Goal: Task Accomplishment & Management: Use online tool/utility

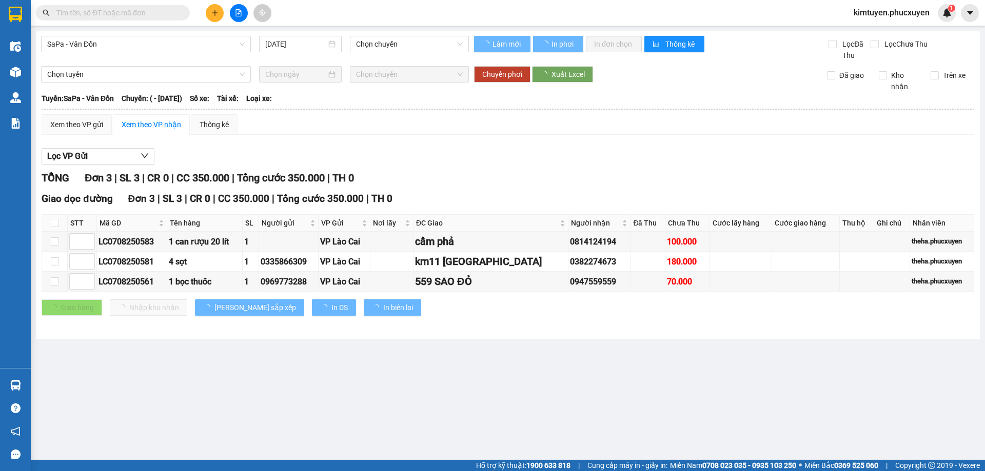
type input "[DATE]"
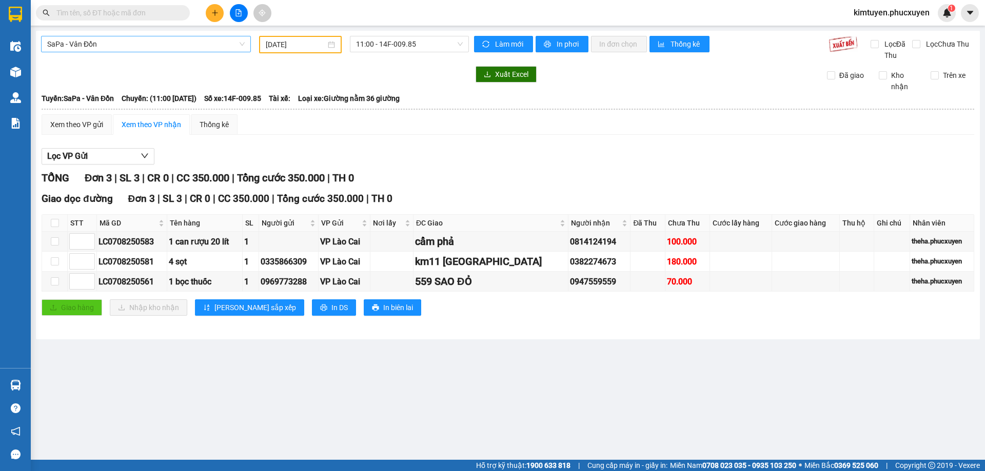
click at [117, 39] on span "SaPa - Vân Đồn" at bounding box center [145, 43] width 197 height 15
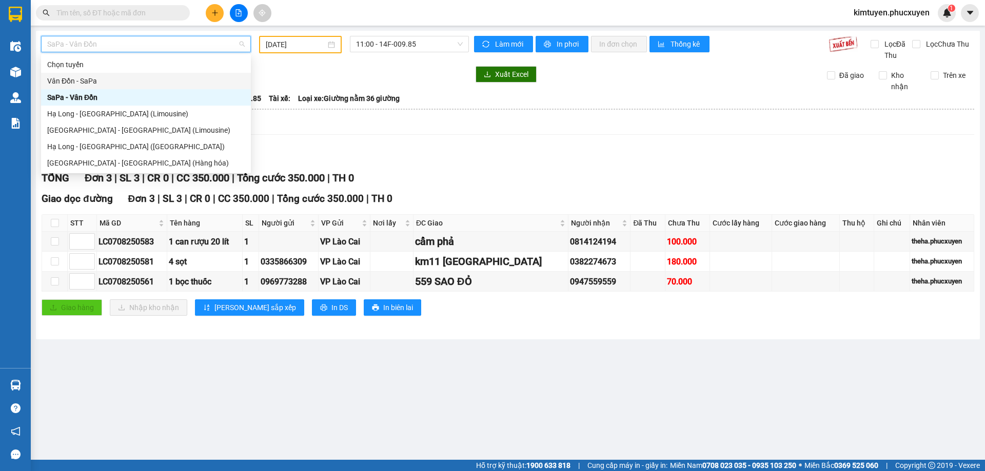
click at [98, 78] on div "Vân Đồn - SaPa" at bounding box center [145, 80] width 197 height 11
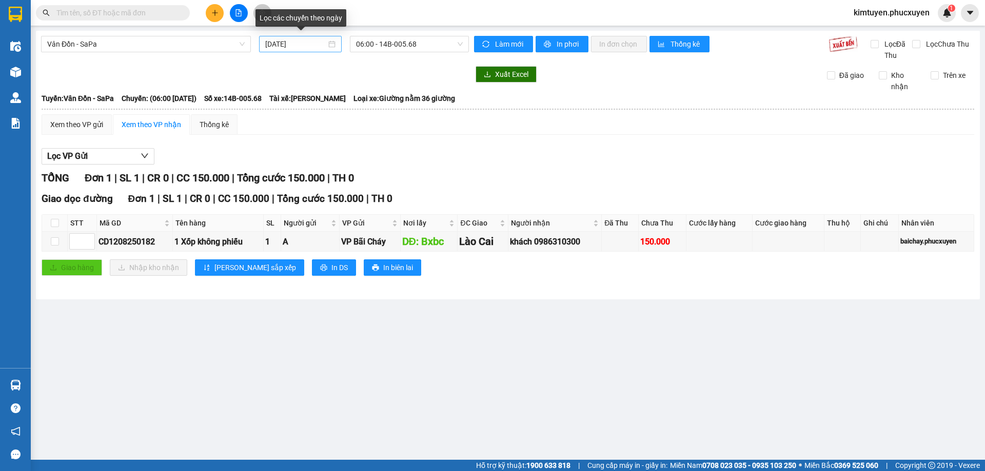
click at [333, 44] on div "[DATE]" at bounding box center [300, 43] width 70 height 11
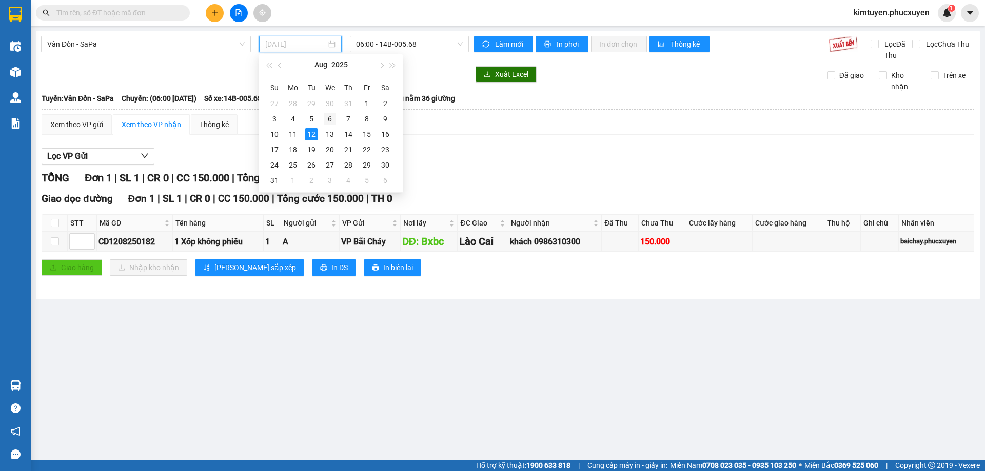
click at [327, 123] on div "6" at bounding box center [330, 119] width 12 height 12
type input "[DATE]"
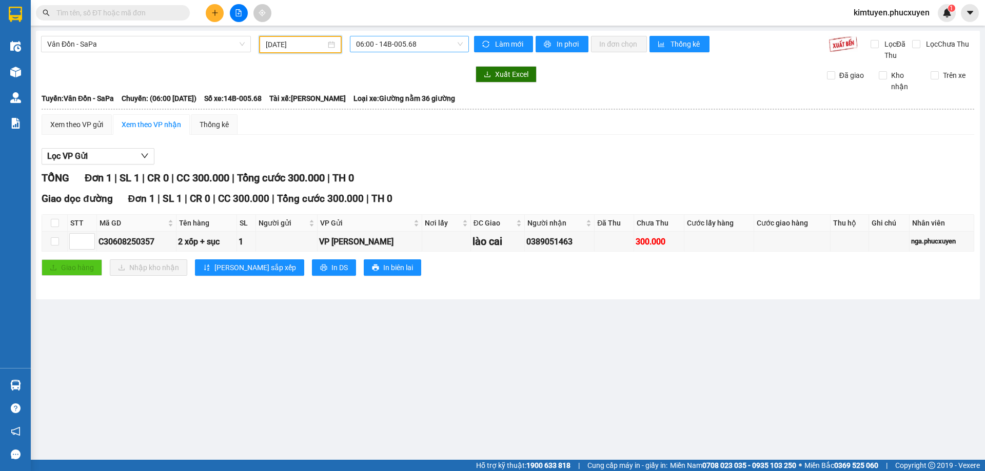
click at [420, 44] on span "06:00 - 14B-005.68" at bounding box center [409, 43] width 107 height 15
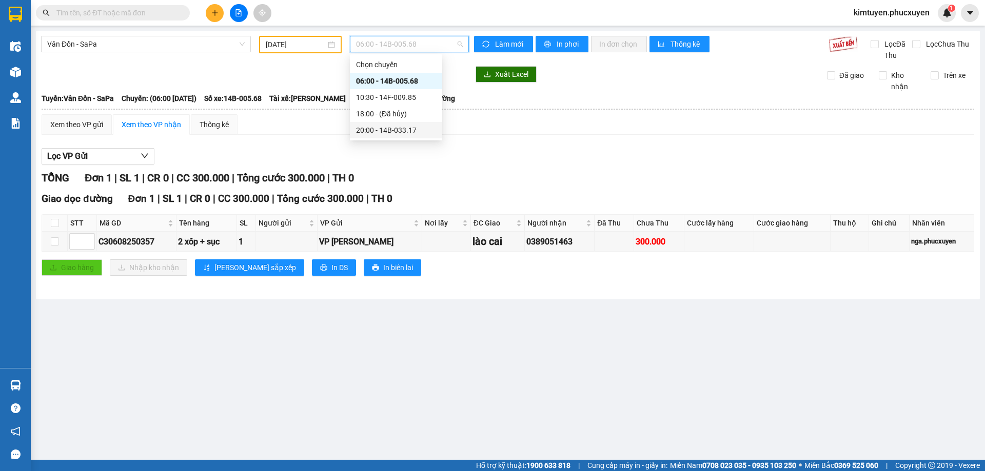
click at [399, 131] on div "20:00 - 14B-033.17" at bounding box center [396, 130] width 80 height 11
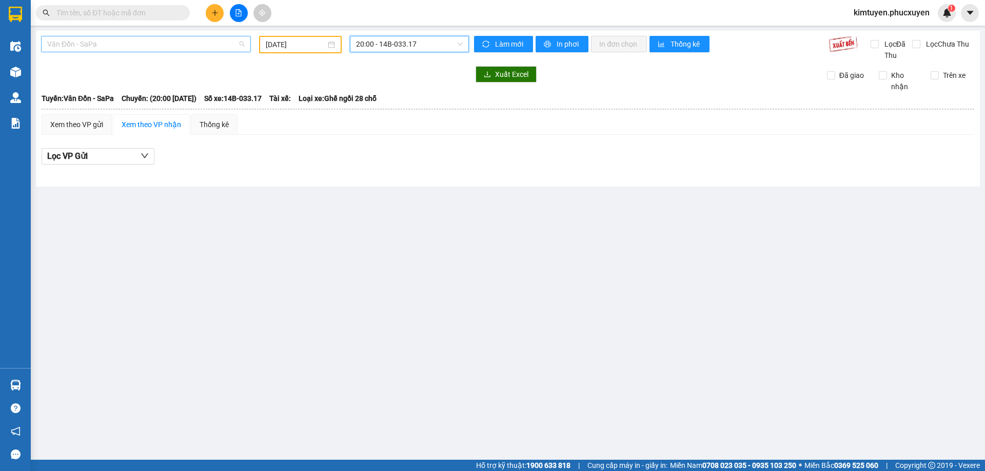
click at [120, 39] on span "Vân Đồn - SaPa" at bounding box center [145, 43] width 197 height 15
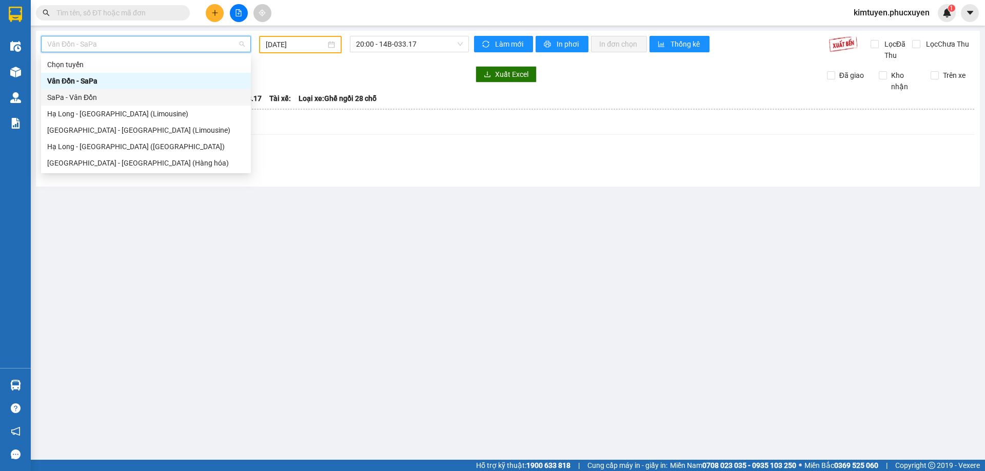
click at [95, 95] on div "SaPa - Vân Đồn" at bounding box center [145, 97] width 197 height 11
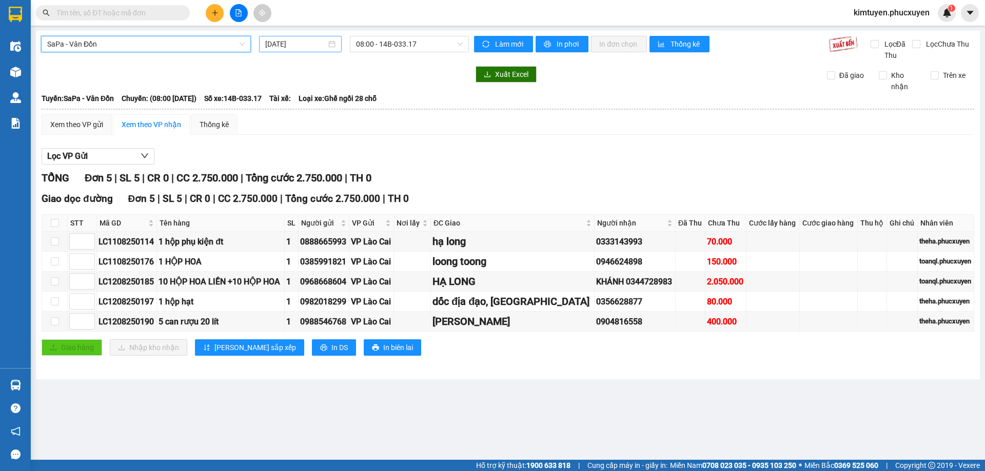
click at [329, 44] on div "[DATE]" at bounding box center [300, 43] width 70 height 11
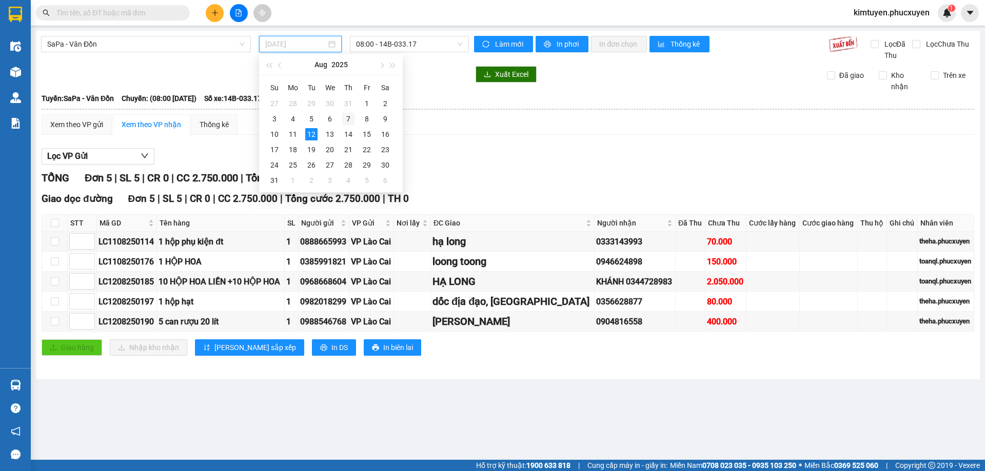
click at [356, 121] on td "7" at bounding box center [348, 118] width 18 height 15
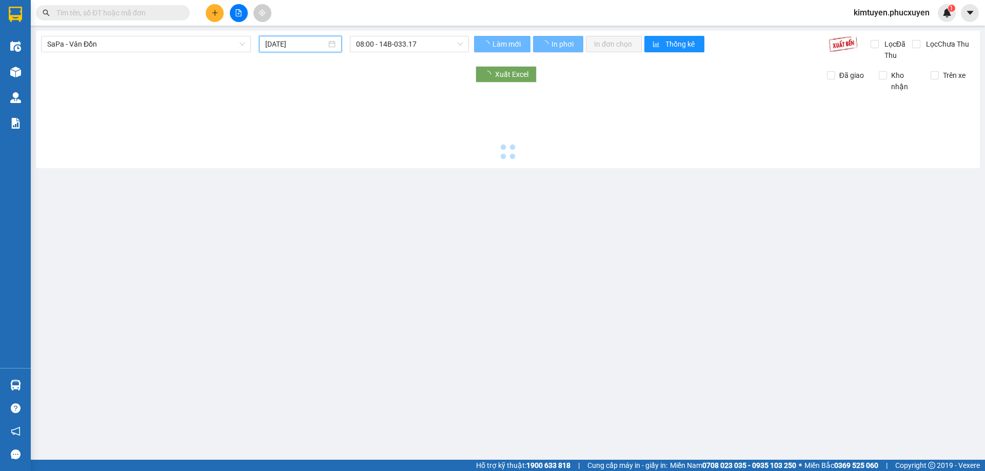
type input "[DATE]"
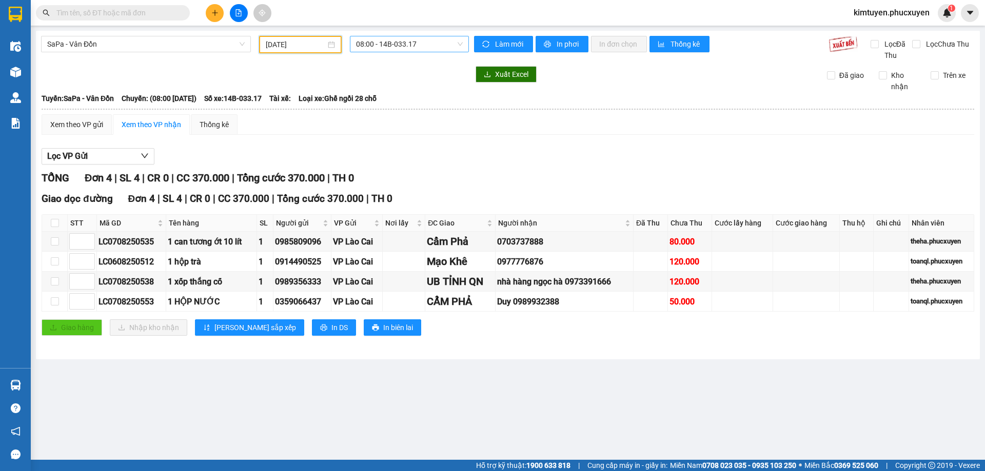
click at [430, 41] on span "08:00 - 14B-033.17" at bounding box center [409, 43] width 107 height 15
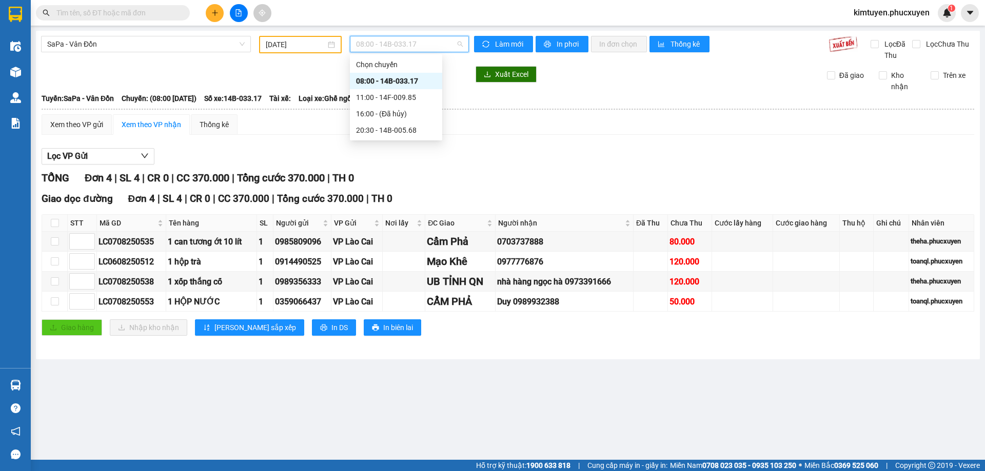
click at [413, 83] on div "08:00 - 14B-033.17" at bounding box center [396, 80] width 80 height 11
click at [146, 48] on span "SaPa - Vân Đồn" at bounding box center [145, 43] width 197 height 15
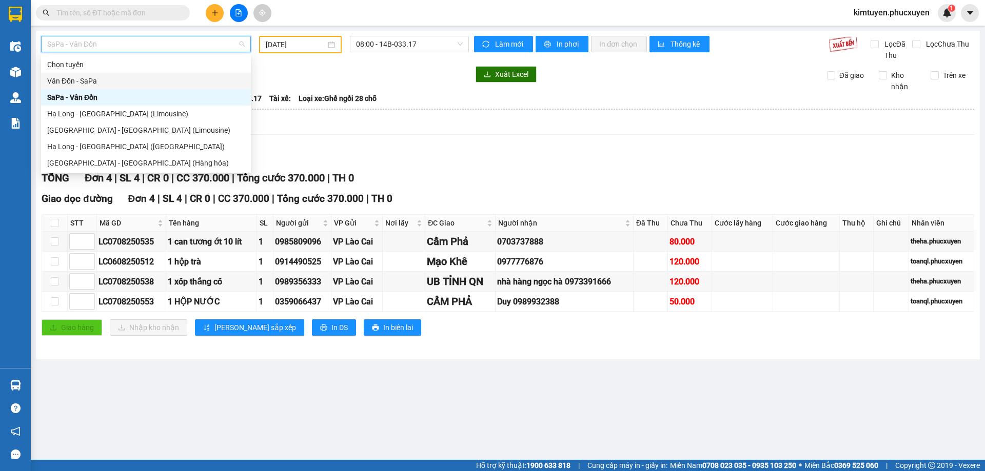
click at [87, 82] on div "Vân Đồn - SaPa" at bounding box center [145, 80] width 197 height 11
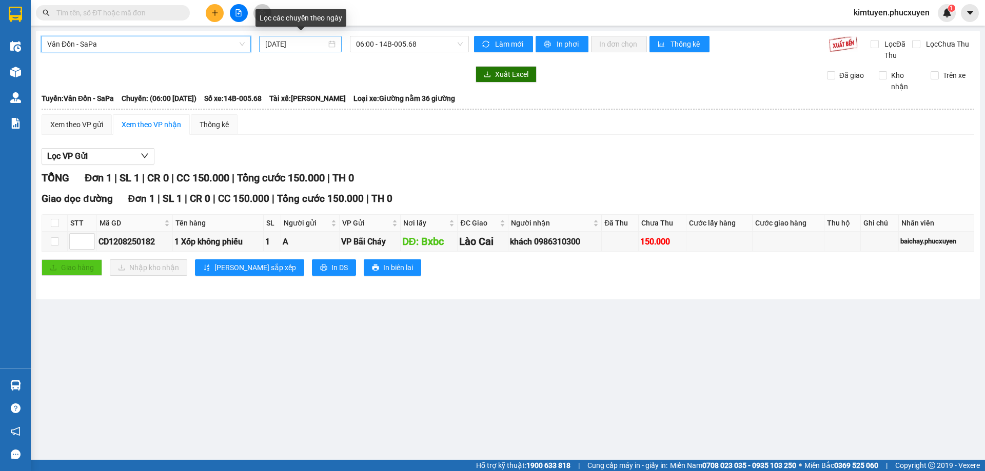
click at [331, 44] on div "[DATE]" at bounding box center [300, 43] width 70 height 11
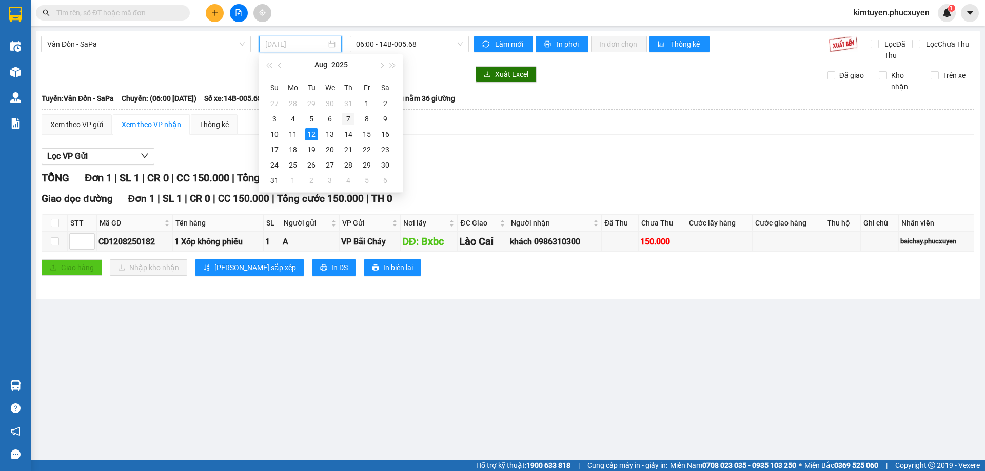
drag, startPoint x: 350, startPoint y: 116, endPoint x: 422, endPoint y: 39, distance: 104.9
click at [350, 116] on div "7" at bounding box center [348, 119] width 12 height 12
type input "[DATE]"
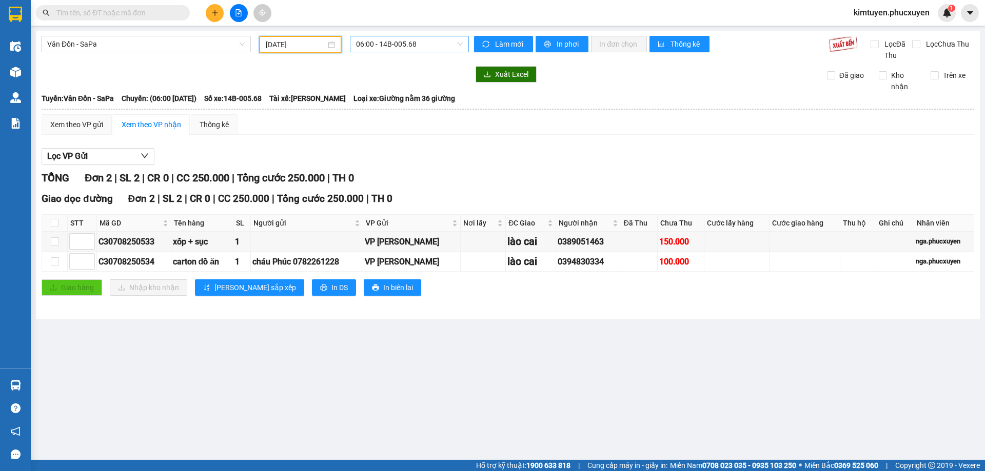
click at [422, 44] on span "06:00 - 14B-005.68" at bounding box center [409, 43] width 107 height 15
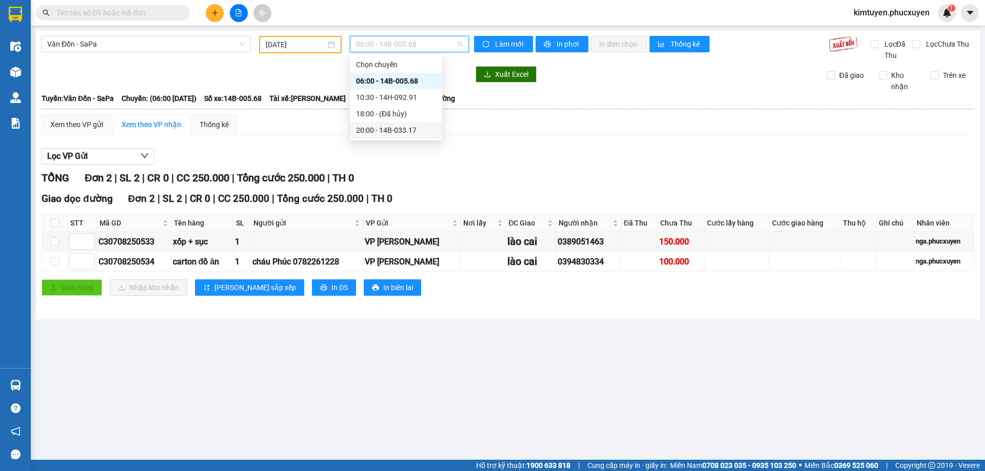
click at [407, 132] on div "20:00 - 14B-033.17" at bounding box center [396, 130] width 80 height 11
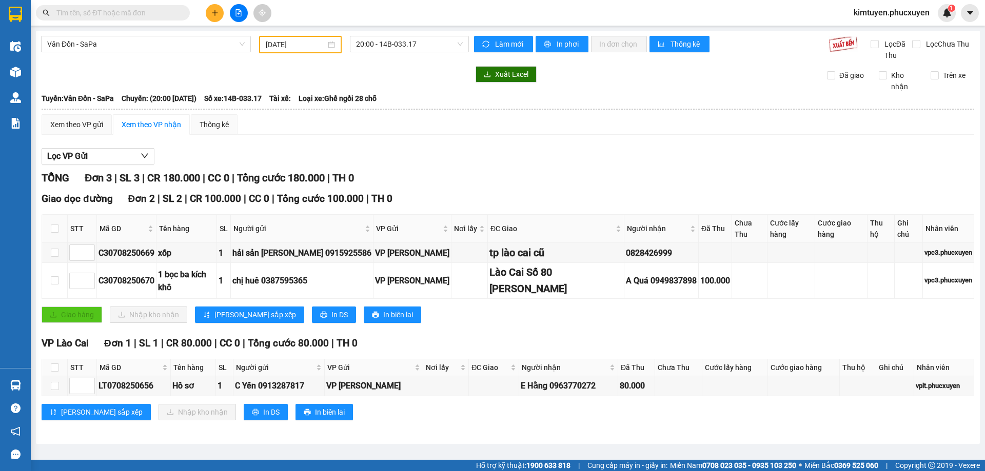
click at [422, 338] on div "VP Lào Cai Đơn 1 | SL 1 | CR 80.000 | CC 0 | Tổng cước 80.000 | TH 0" at bounding box center [508, 343] width 933 height 15
click at [615, 436] on div "Vân Đồn - SaPa [DATE] 20:00 - 14B-033.17 Làm mới In phơi In đơn chọn Thống kê L…" at bounding box center [508, 237] width 944 height 413
click at [141, 50] on span "Vân Đồn - SaPa" at bounding box center [145, 43] width 197 height 15
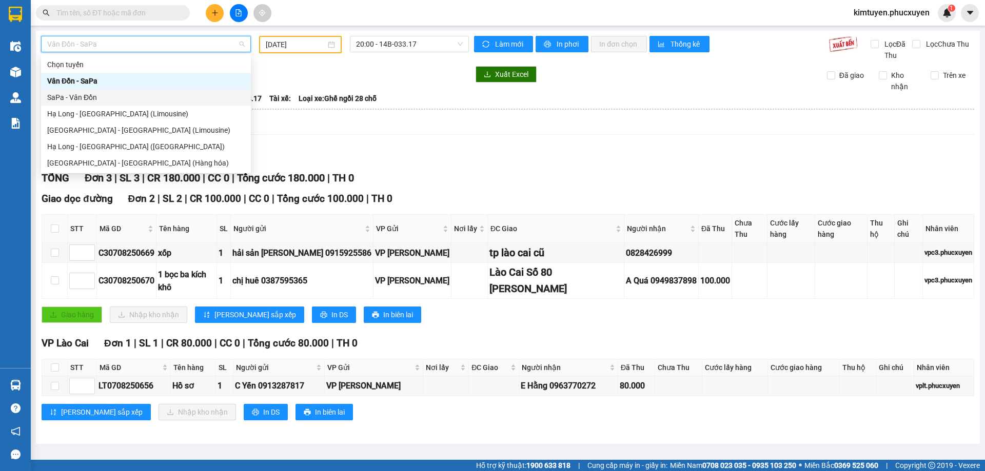
click at [94, 97] on div "SaPa - Vân Đồn" at bounding box center [145, 97] width 197 height 11
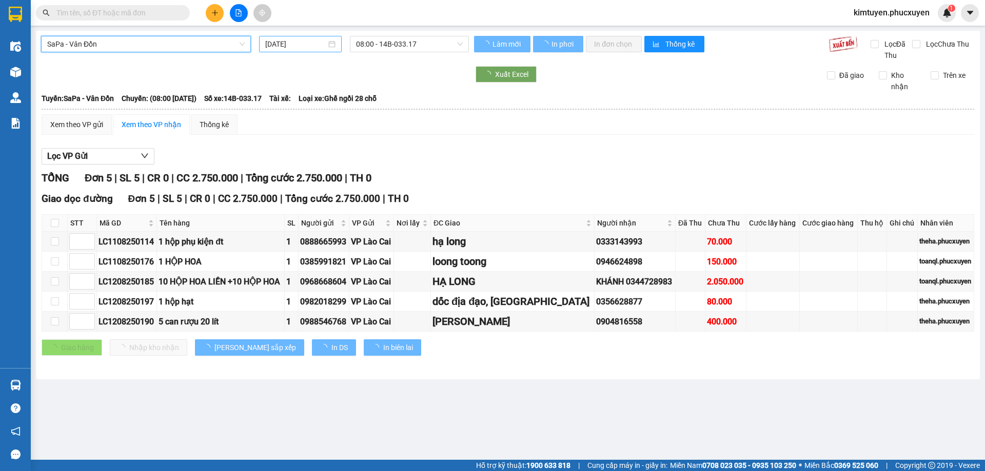
click at [332, 45] on div "[DATE]" at bounding box center [300, 43] width 70 height 11
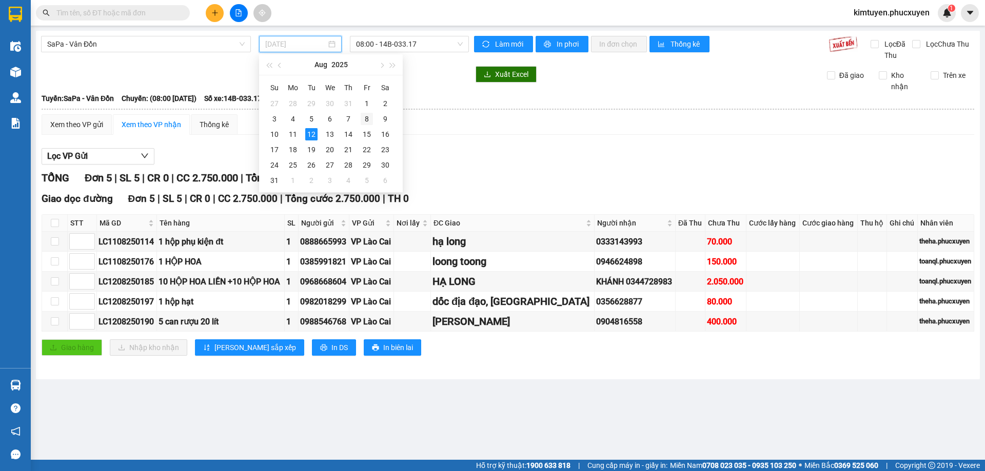
click at [362, 119] on div "8" at bounding box center [367, 119] width 12 height 12
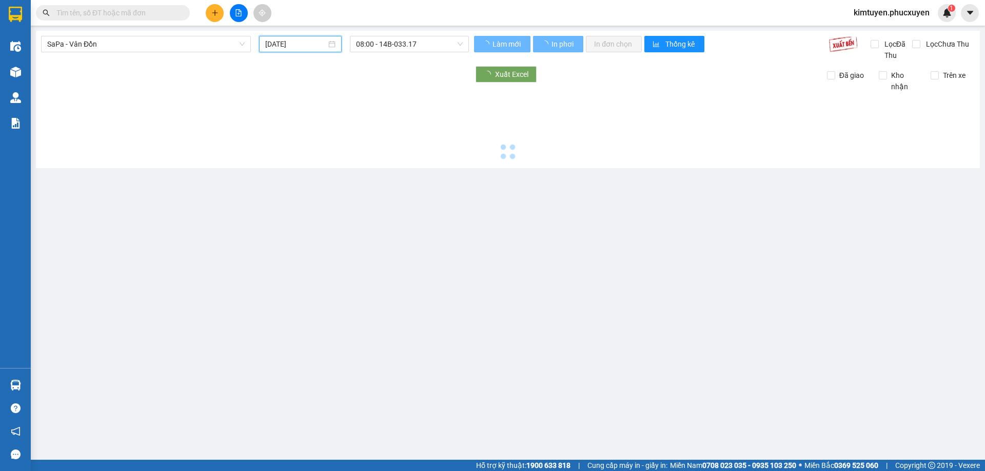
type input "[DATE]"
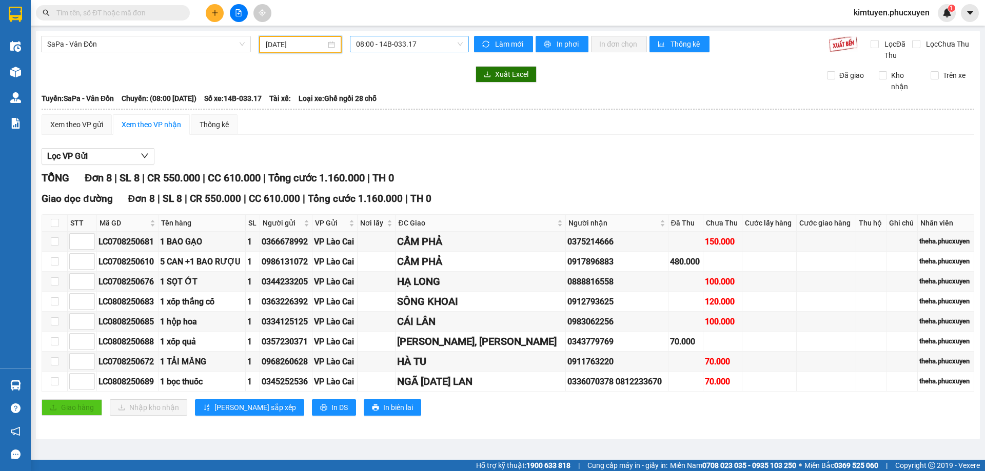
click at [418, 46] on span "08:00 - 14B-033.17" at bounding box center [409, 43] width 107 height 15
click at [93, 48] on span "SaPa - Vân Đồn" at bounding box center [145, 43] width 197 height 15
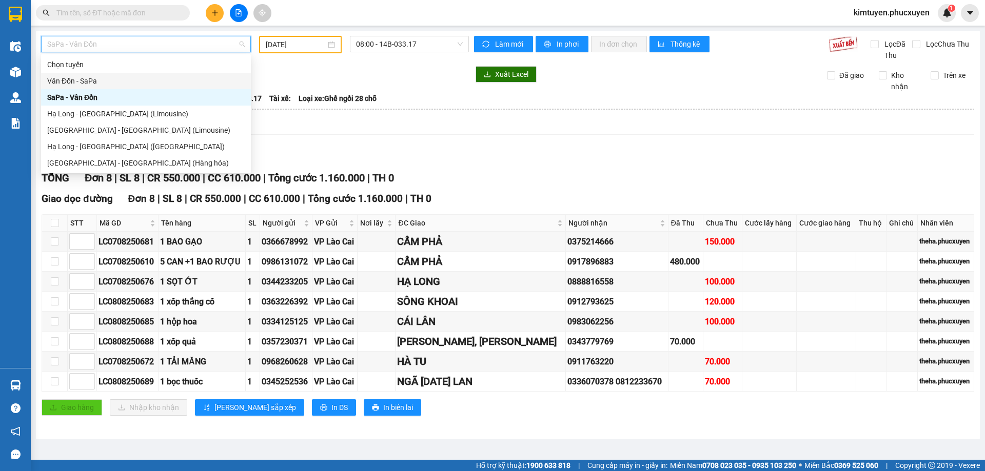
click at [90, 83] on div "Vân Đồn - SaPa" at bounding box center [145, 80] width 197 height 11
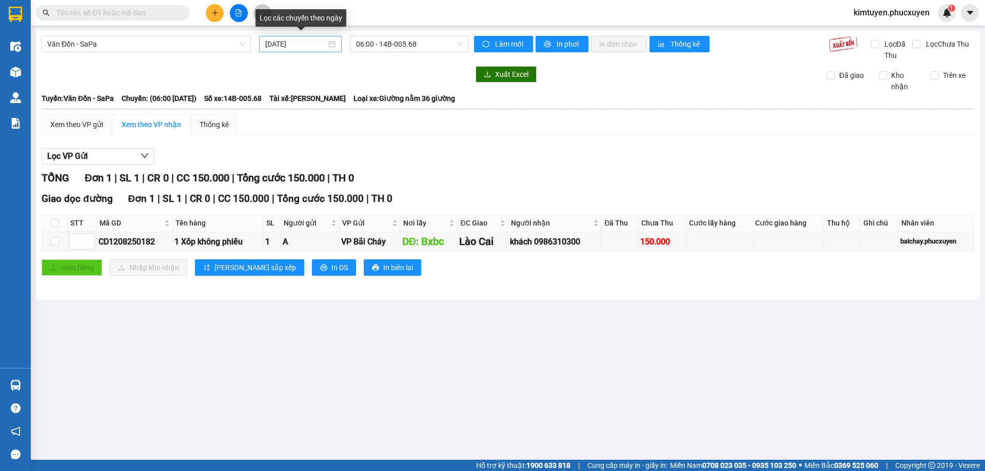
click at [333, 46] on div "[DATE]" at bounding box center [300, 43] width 70 height 11
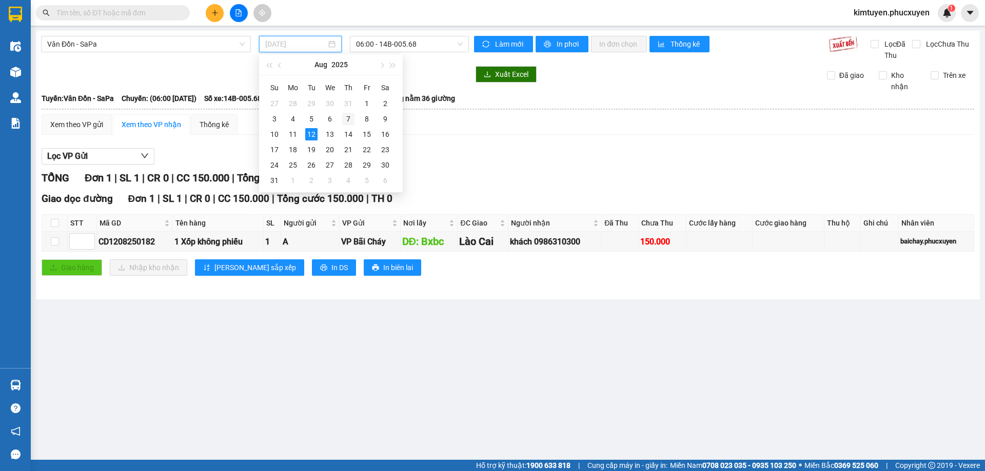
click at [347, 118] on div "7" at bounding box center [348, 119] width 12 height 12
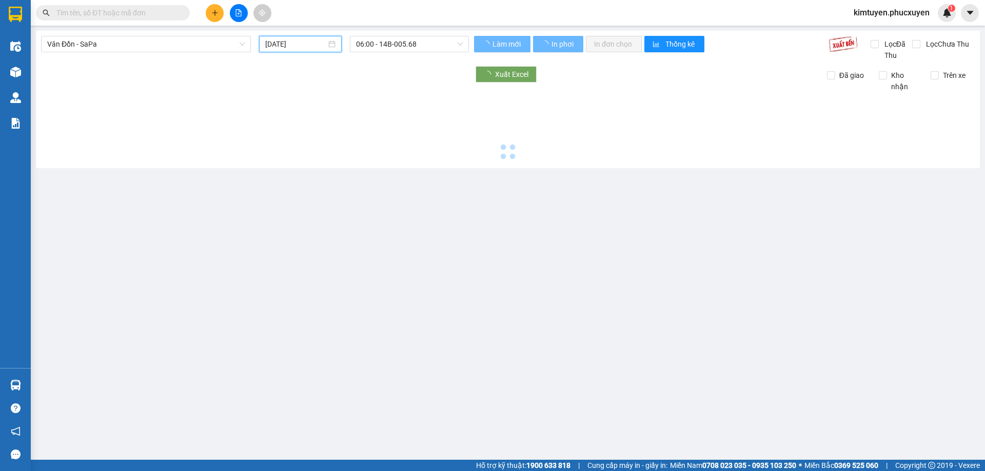
type input "[DATE]"
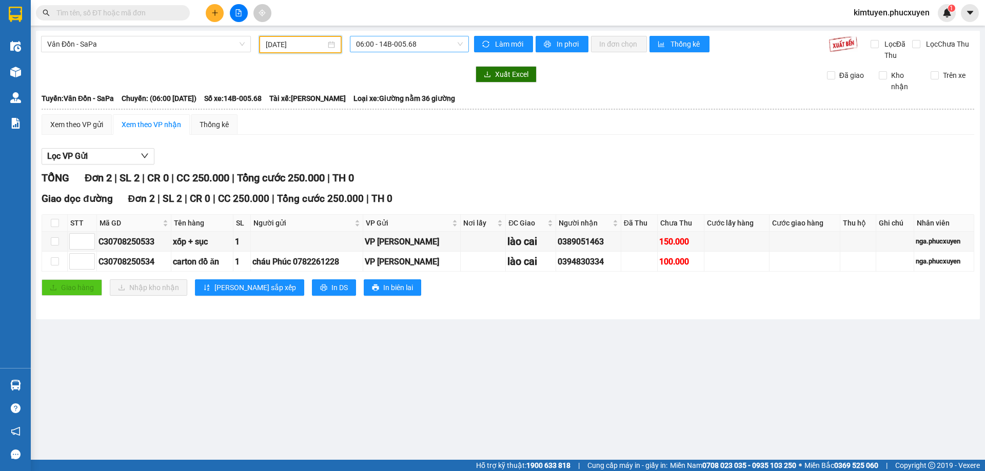
click at [422, 46] on span "06:00 - 14B-005.68" at bounding box center [409, 43] width 107 height 15
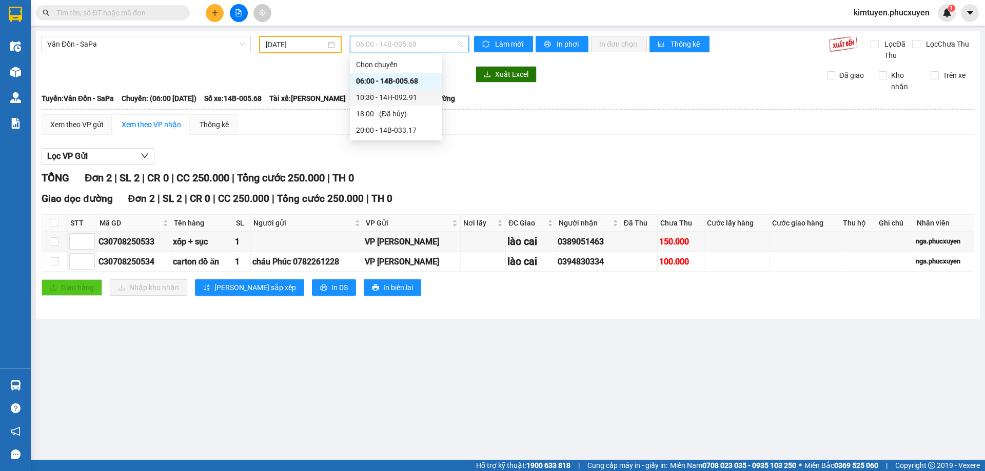
click at [408, 100] on div "10:30 - 14H-092.91" at bounding box center [396, 97] width 80 height 11
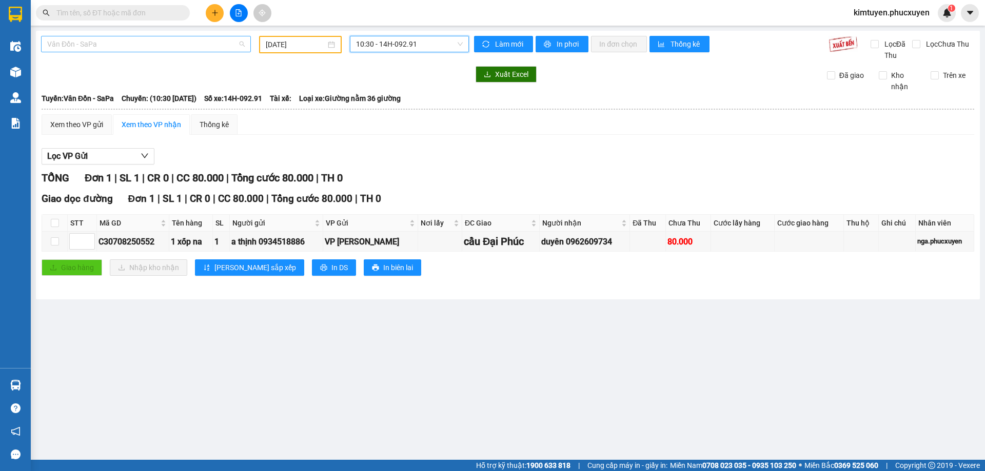
click at [136, 49] on span "Vân Đồn - SaPa" at bounding box center [145, 43] width 197 height 15
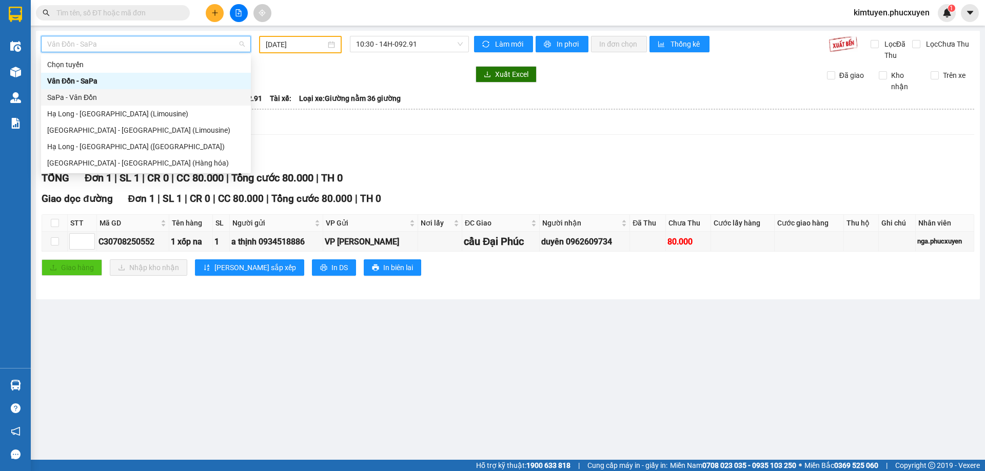
click at [106, 93] on div "SaPa - Vân Đồn" at bounding box center [145, 97] width 197 height 11
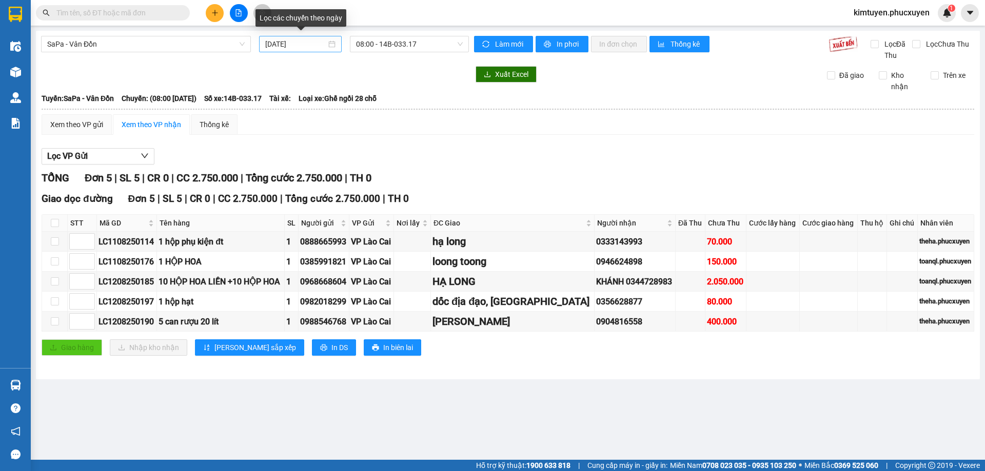
click at [332, 45] on div "[DATE]" at bounding box center [300, 43] width 70 height 11
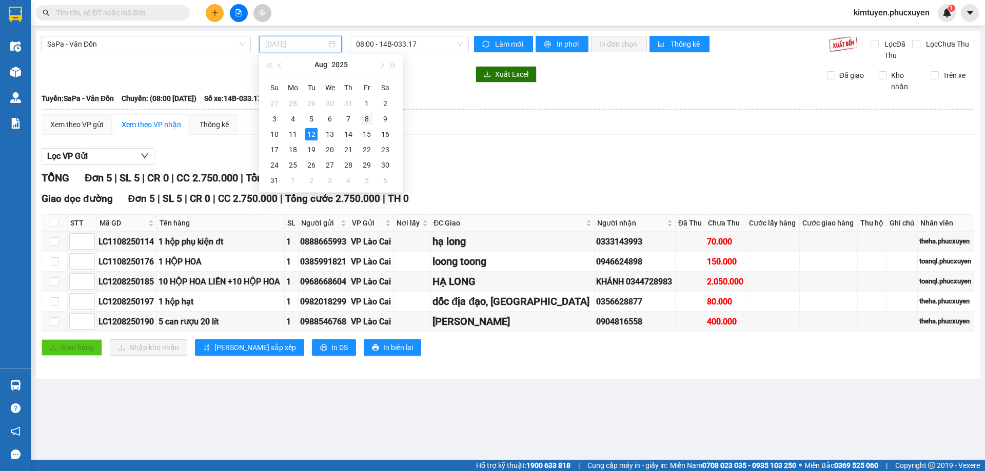
click at [369, 119] on div "8" at bounding box center [367, 119] width 12 height 12
type input "[DATE]"
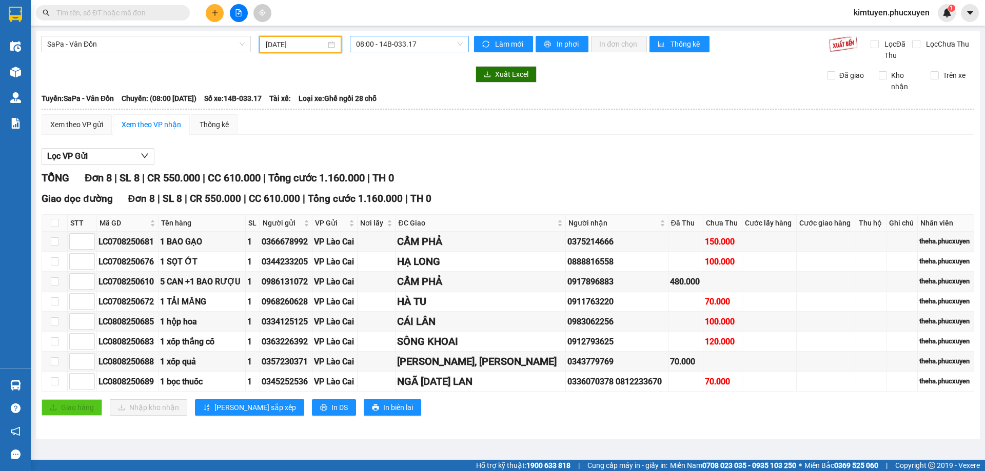
click at [408, 46] on span "08:00 - 14B-033.17" at bounding box center [409, 43] width 107 height 15
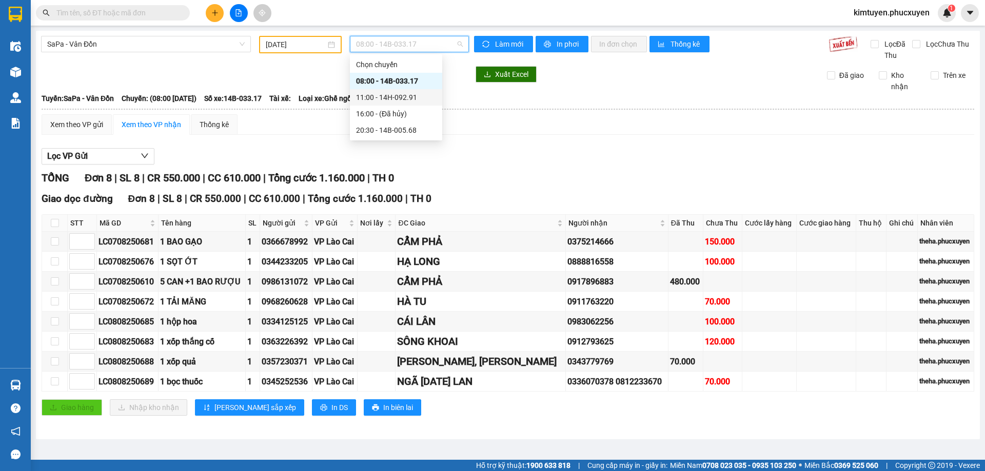
click at [406, 97] on div "11:00 - 14H-092.91" at bounding box center [396, 97] width 80 height 11
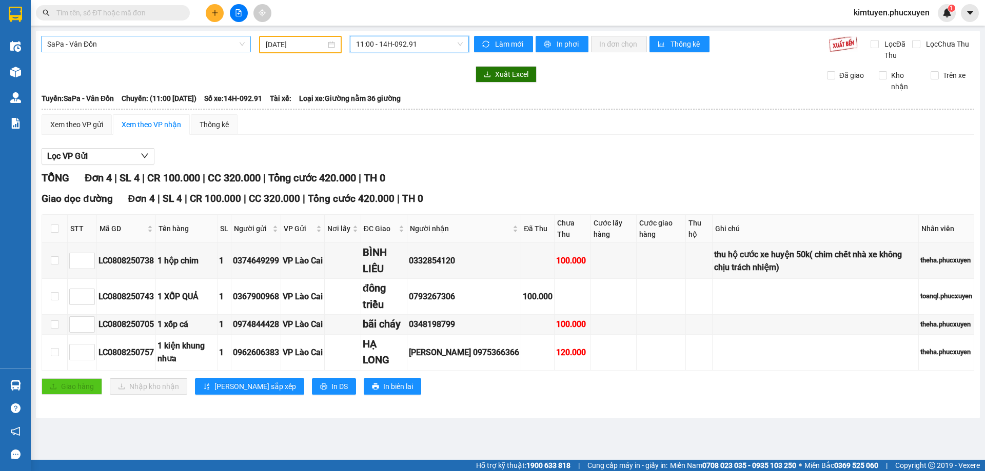
click at [109, 48] on span "SaPa - Vân Đồn" at bounding box center [145, 43] width 197 height 15
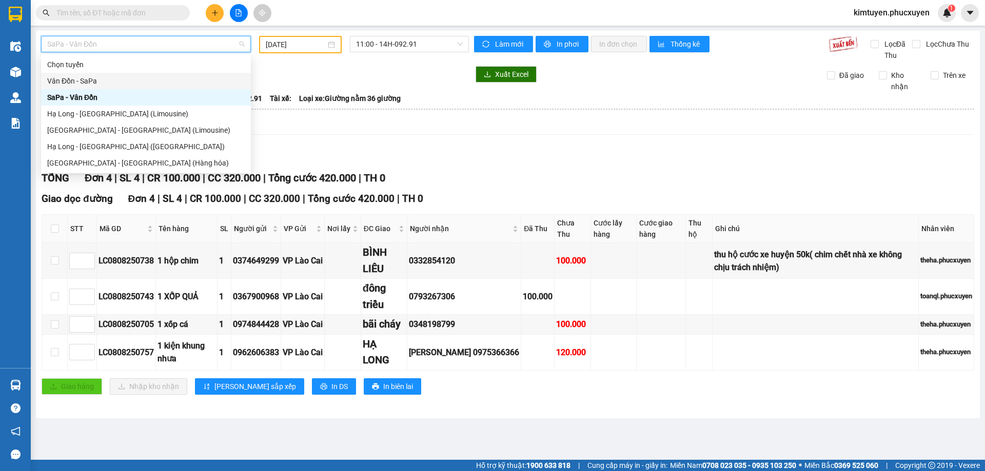
click at [98, 82] on div "Vân Đồn - SaPa" at bounding box center [145, 80] width 197 height 11
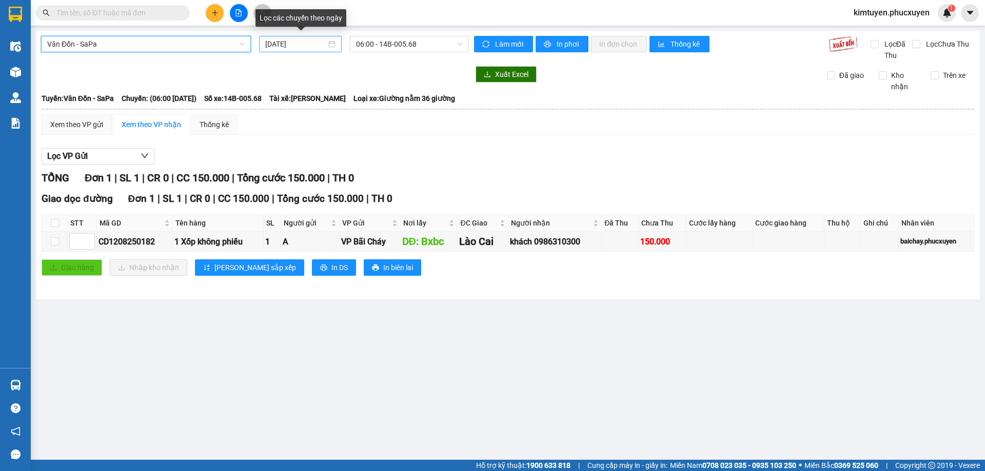
click at [334, 46] on div "[DATE]" at bounding box center [300, 43] width 70 height 11
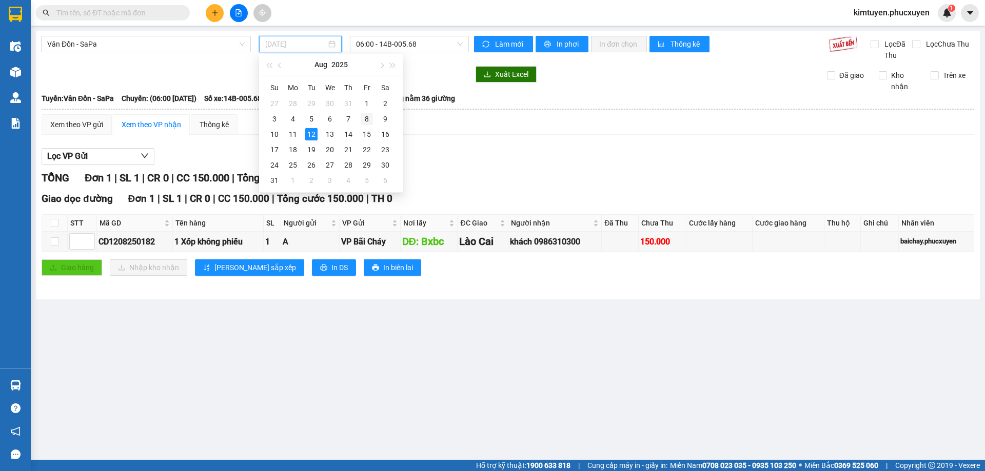
click at [368, 123] on div "8" at bounding box center [367, 119] width 12 height 12
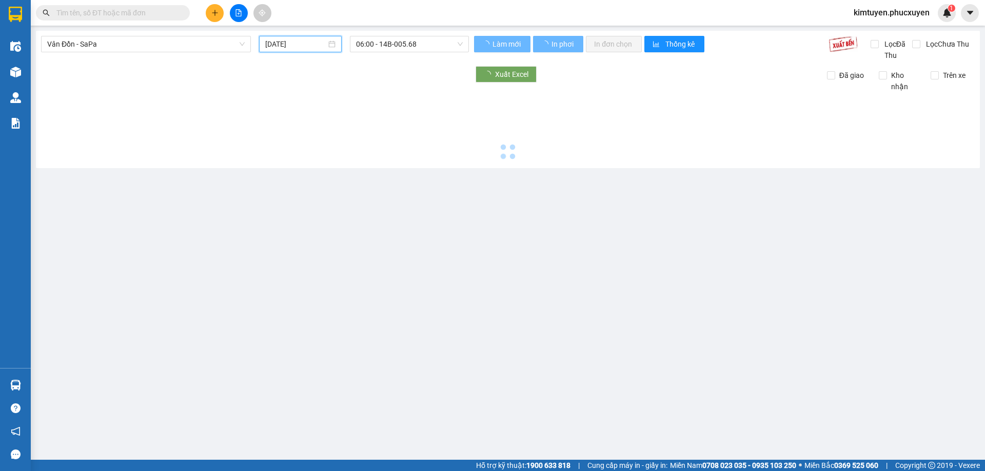
type input "[DATE]"
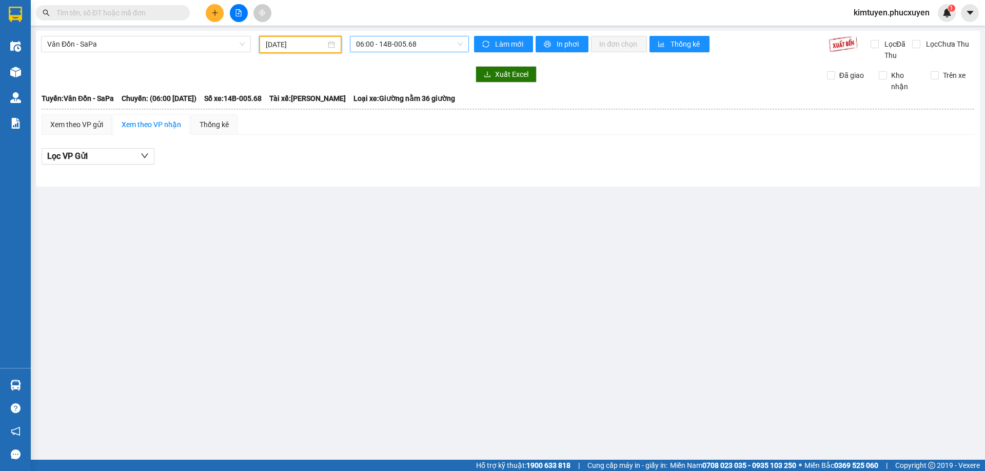
click at [410, 46] on span "06:00 - 14B-005.68" at bounding box center [409, 43] width 107 height 15
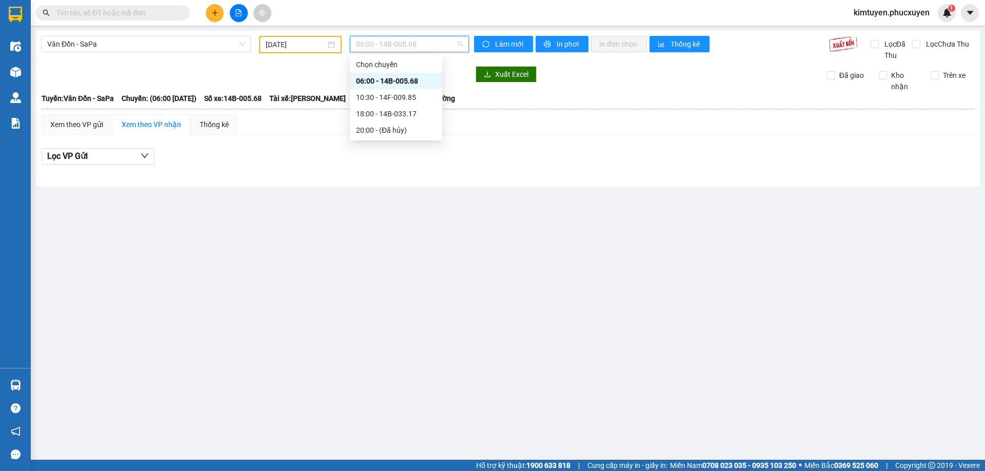
click at [426, 83] on div "06:00 - 14B-005.68" at bounding box center [396, 80] width 80 height 11
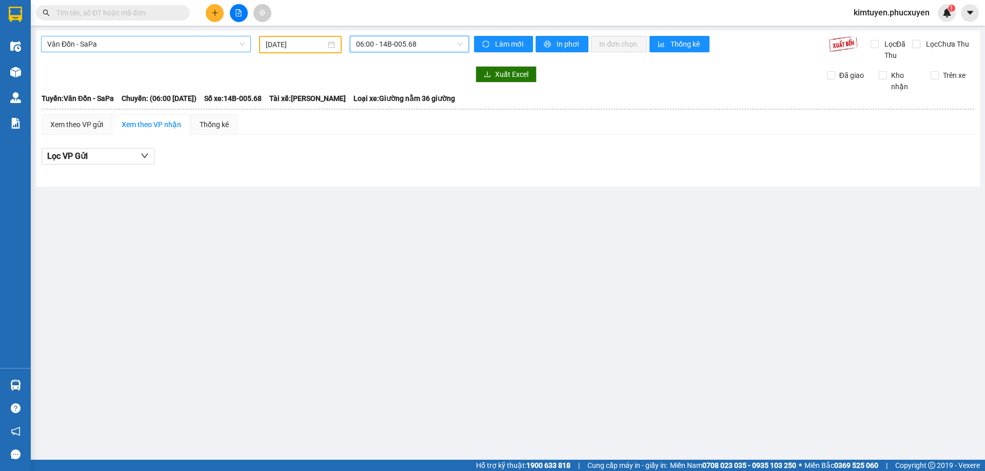
click at [118, 46] on span "Vân Đồn - SaPa" at bounding box center [145, 43] width 197 height 15
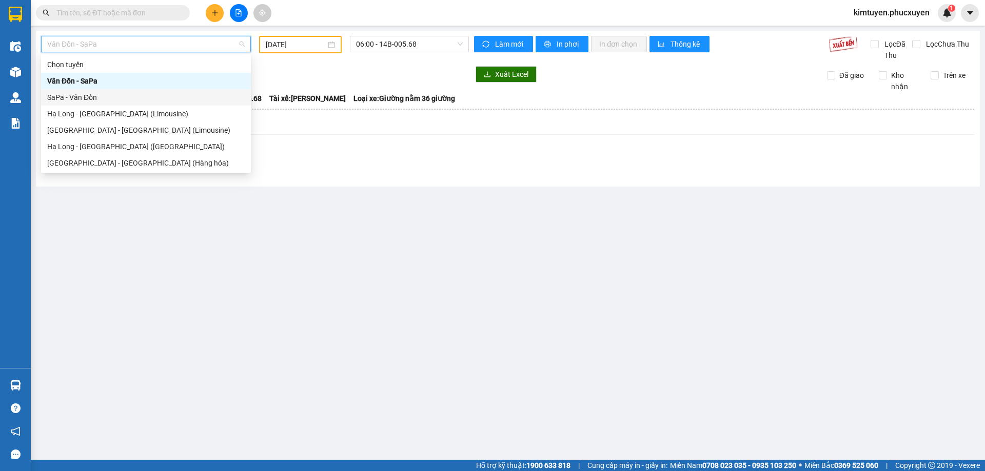
click at [120, 95] on div "SaPa - Vân Đồn" at bounding box center [145, 97] width 197 height 11
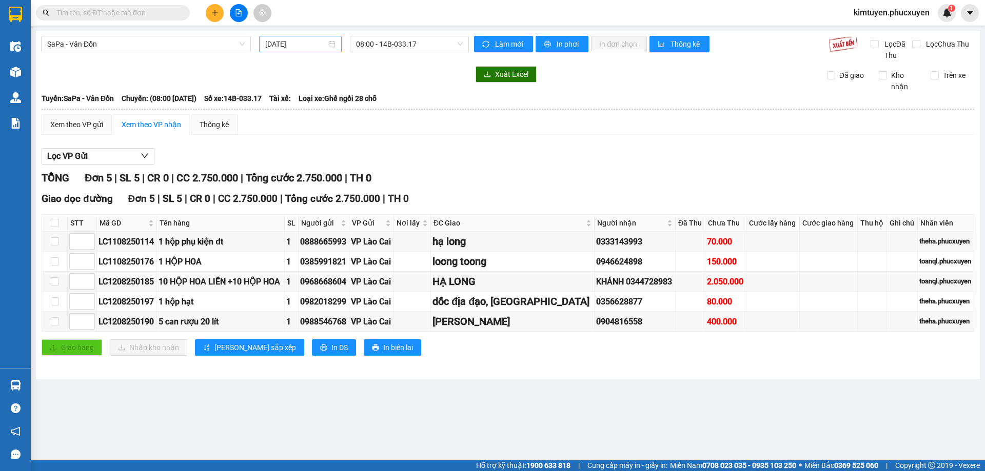
click at [331, 47] on div "[DATE]" at bounding box center [300, 43] width 70 height 11
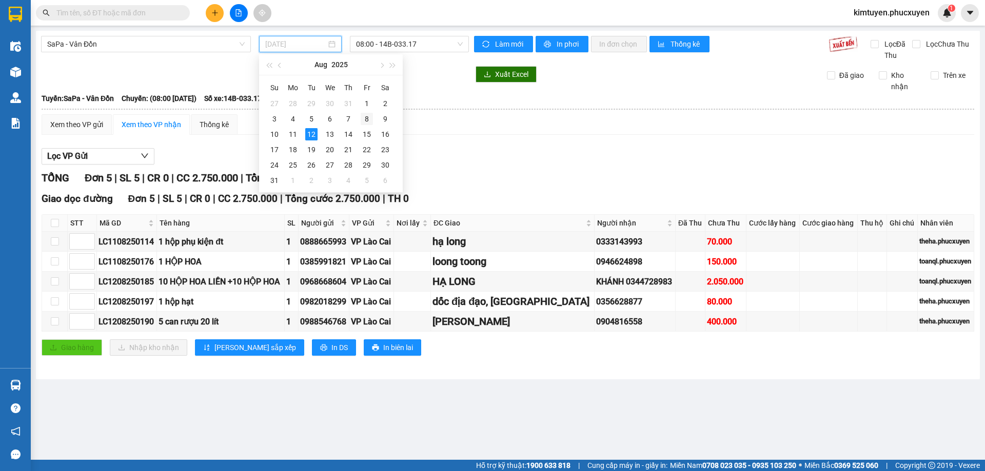
click at [366, 112] on td "8" at bounding box center [367, 118] width 18 height 15
type input "[DATE]"
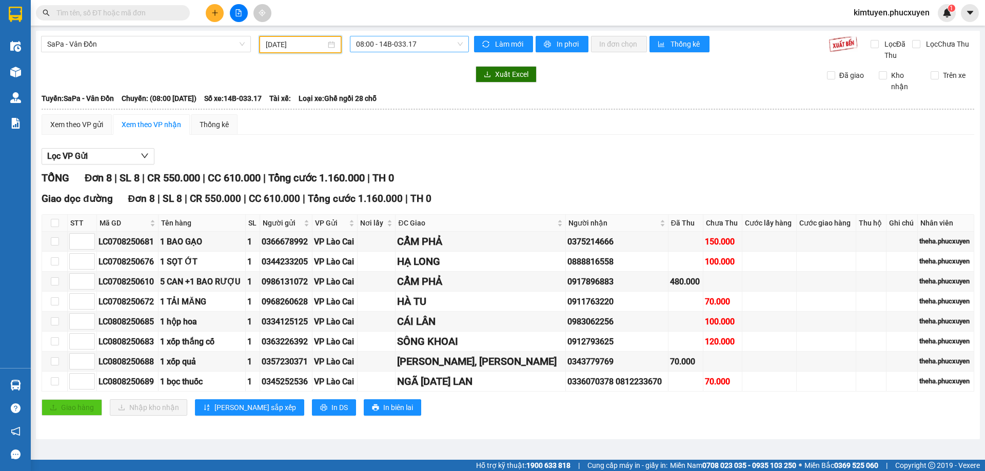
click at [411, 46] on span "08:00 - 14B-033.17" at bounding box center [409, 43] width 107 height 15
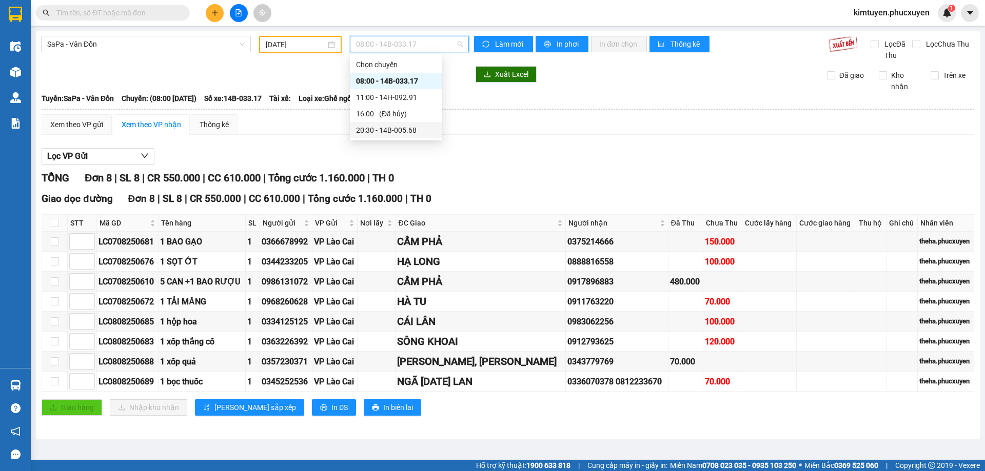
click at [409, 128] on div "20:30 - 14B-005.68" at bounding box center [396, 130] width 80 height 11
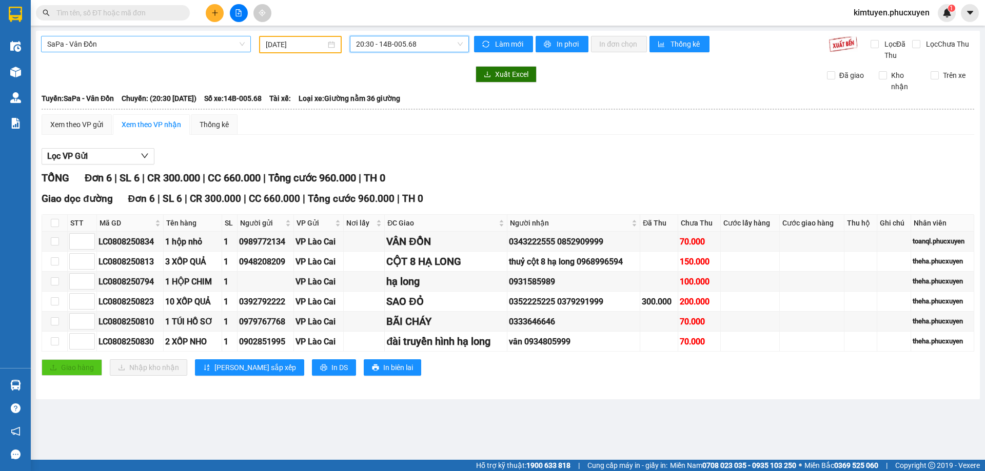
click at [128, 46] on span "SaPa - Vân Đồn" at bounding box center [145, 43] width 197 height 15
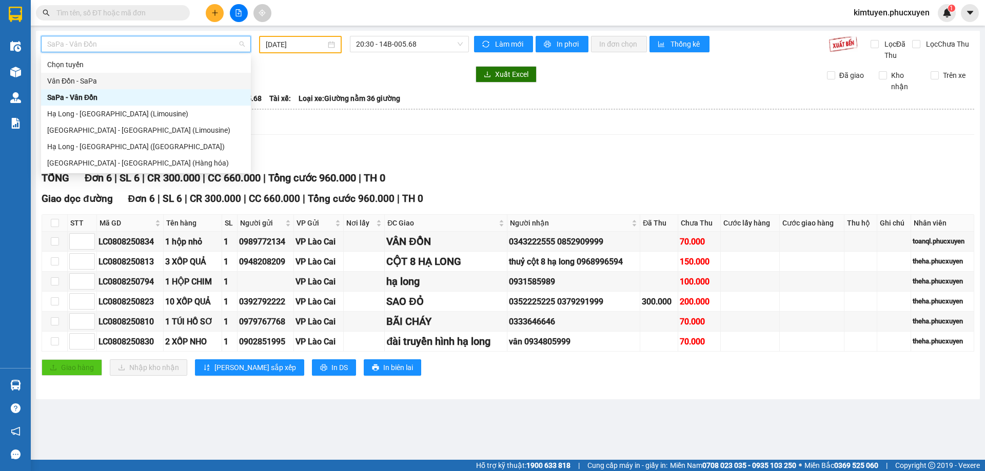
click at [152, 66] on div "Chọn tuyến" at bounding box center [145, 64] width 197 height 11
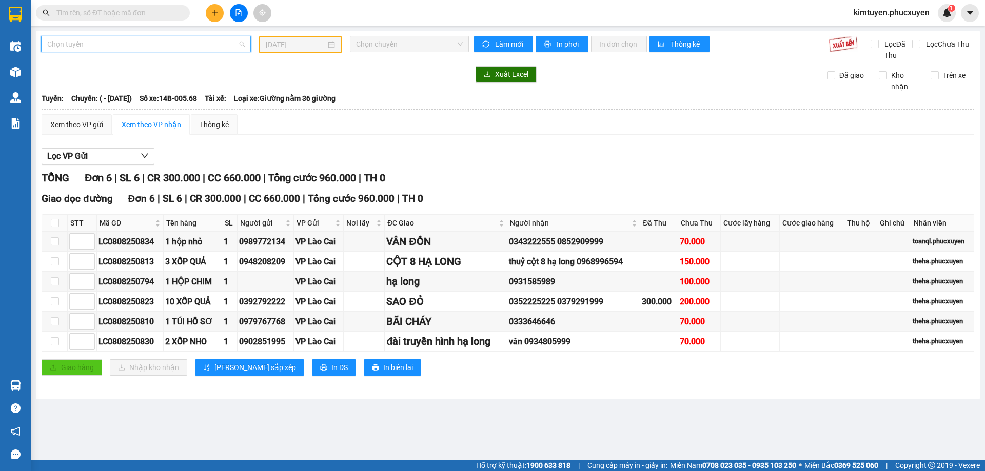
click at [208, 45] on span "Chọn tuyến" at bounding box center [145, 43] width 197 height 15
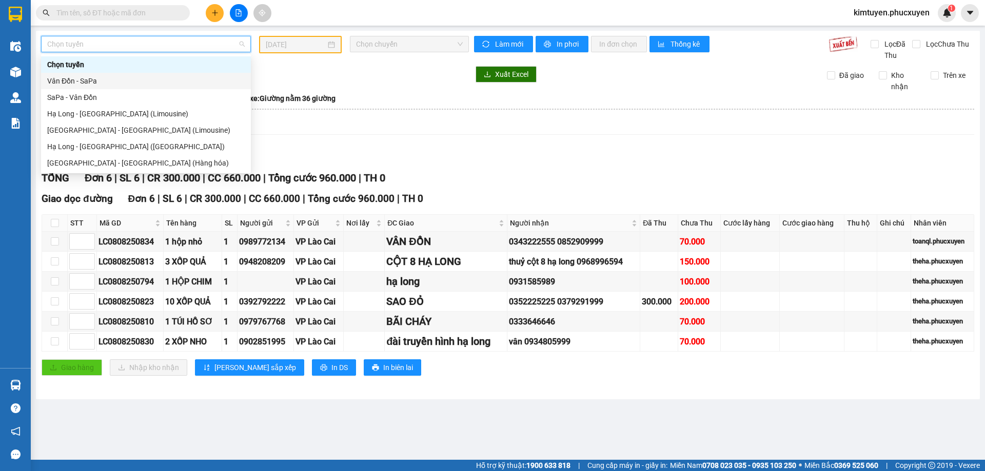
click at [115, 83] on div "Vân Đồn - SaPa" at bounding box center [145, 80] width 197 height 11
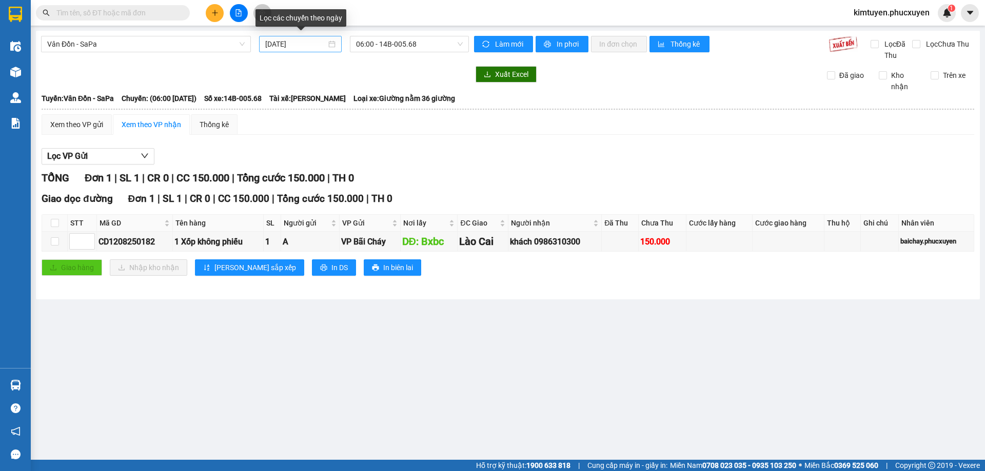
click at [330, 46] on div "[DATE]" at bounding box center [300, 43] width 70 height 11
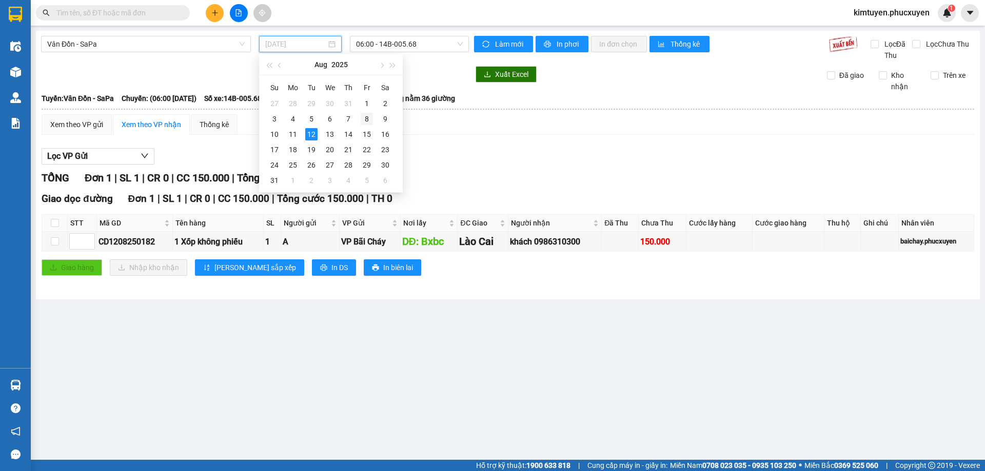
click at [370, 118] on div "8" at bounding box center [367, 119] width 12 height 12
type input "[DATE]"
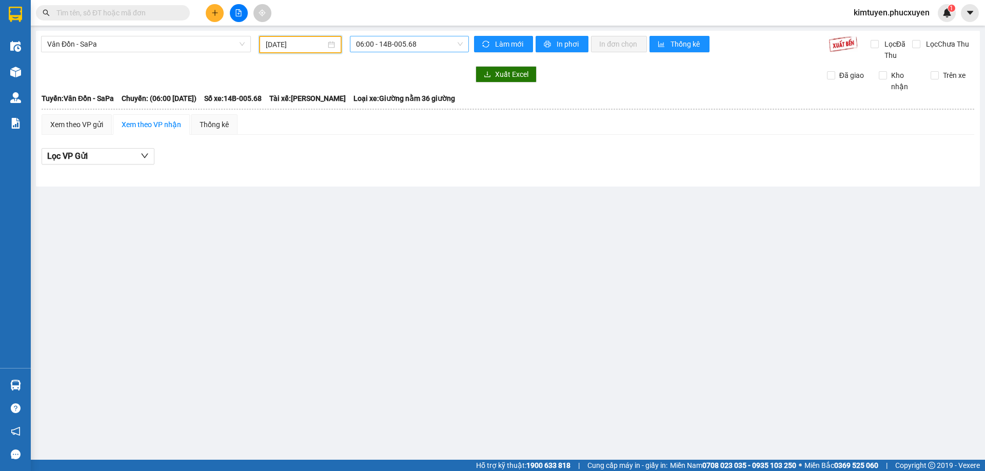
click at [419, 46] on span "06:00 - 14B-005.68" at bounding box center [409, 43] width 107 height 15
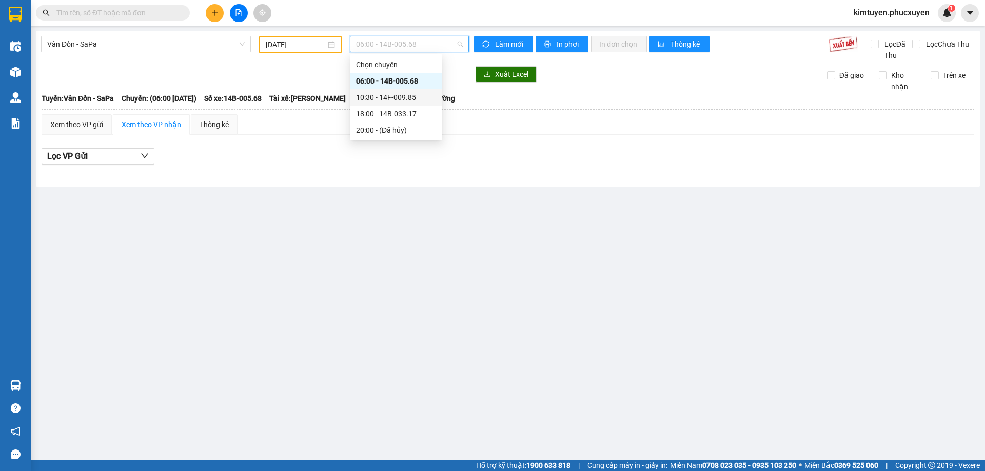
click at [400, 96] on div "10:30 - 14F-009.85" at bounding box center [396, 97] width 80 height 11
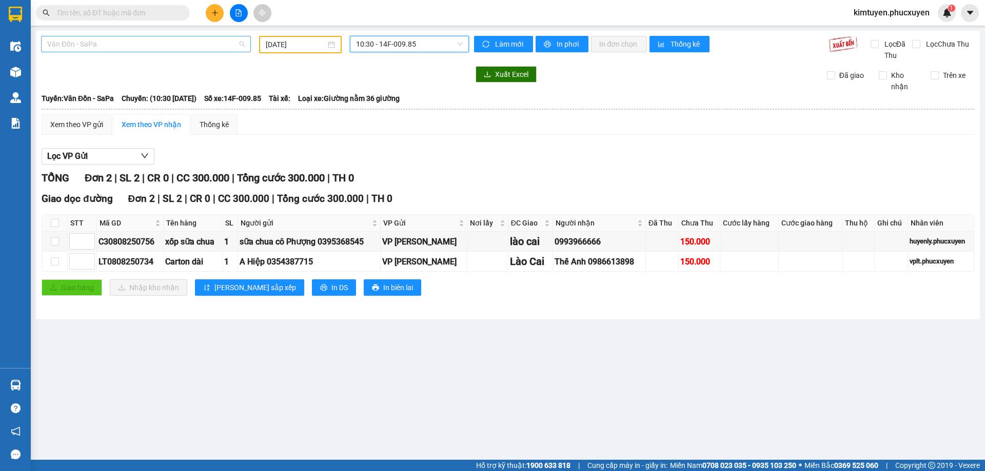
click at [122, 47] on span "Vân Đồn - SaPa" at bounding box center [145, 43] width 197 height 15
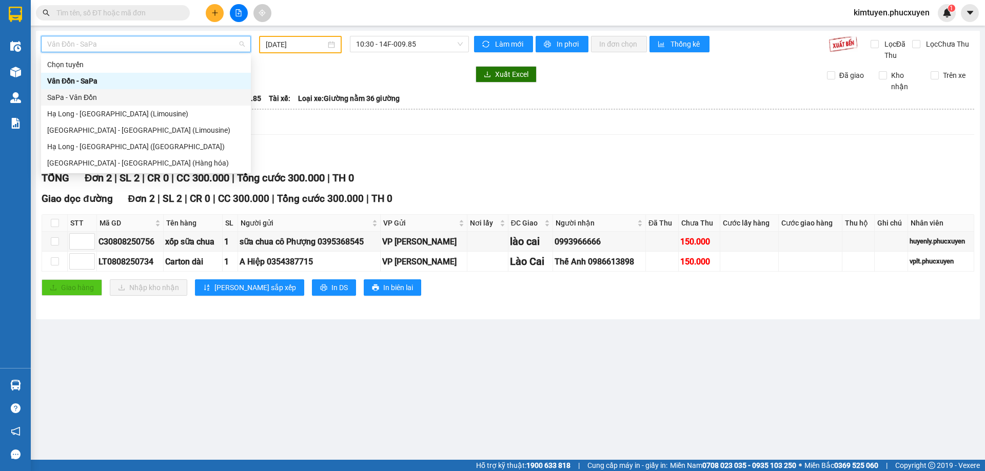
click at [121, 100] on div "SaPa - Vân Đồn" at bounding box center [145, 97] width 197 height 11
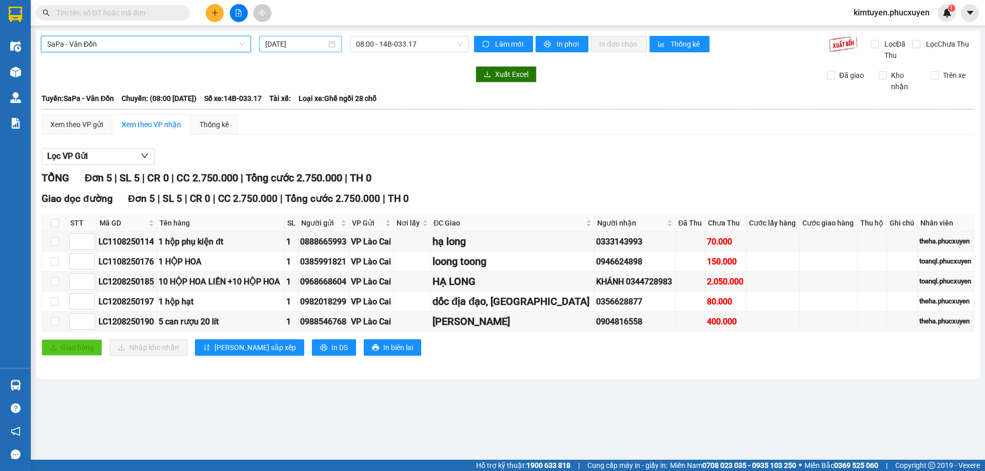
click at [334, 46] on div "[DATE]" at bounding box center [300, 43] width 70 height 11
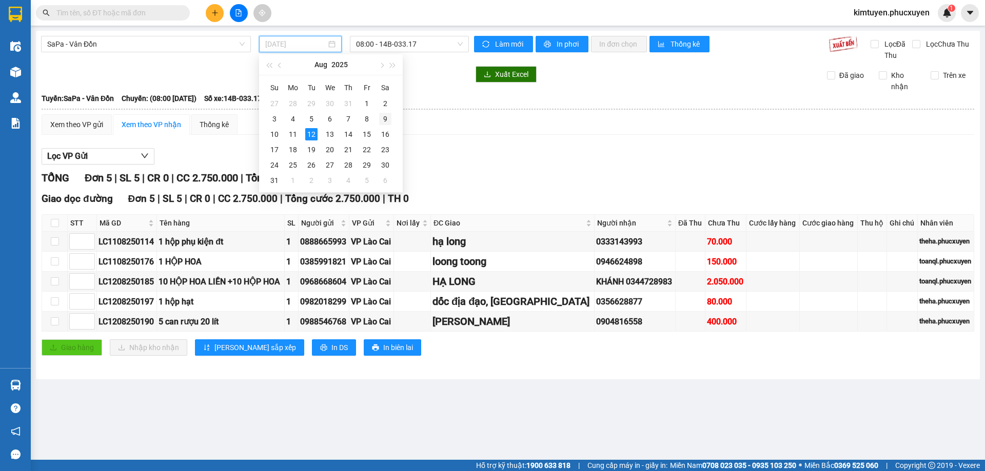
click at [387, 118] on div "9" at bounding box center [385, 119] width 12 height 12
type input "[DATE]"
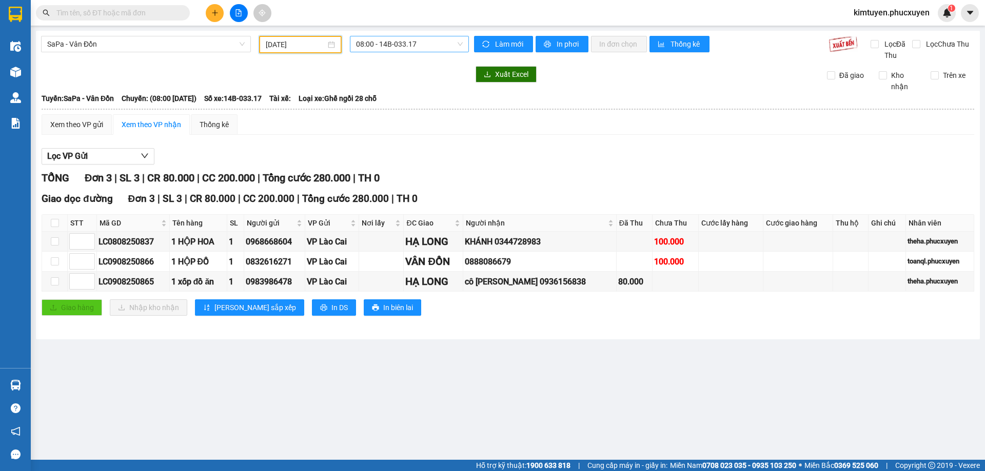
click at [425, 44] on span "08:00 - 14B-033.17" at bounding box center [409, 43] width 107 height 15
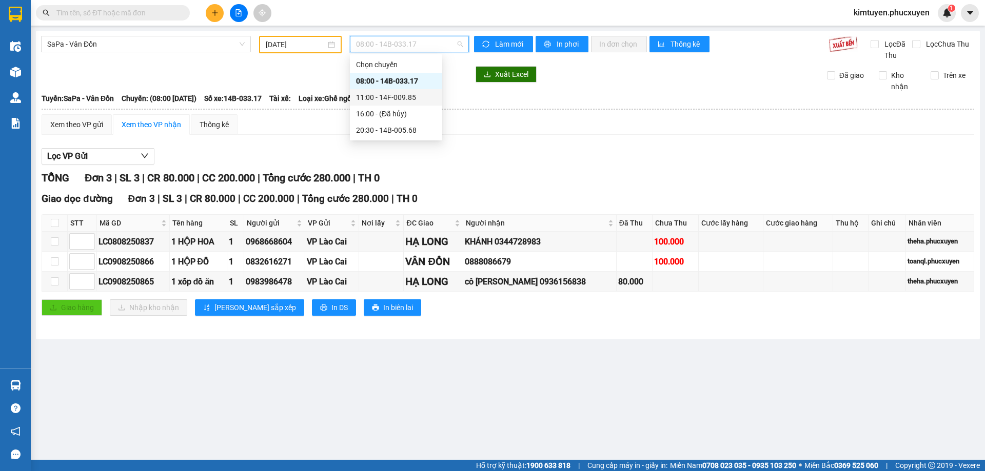
click at [409, 100] on div "11:00 - 14F-009.85" at bounding box center [396, 97] width 80 height 11
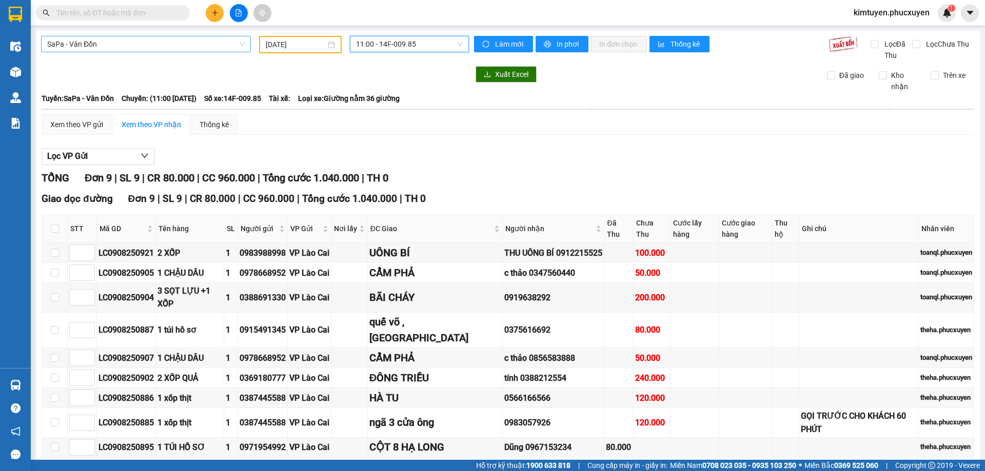
click at [117, 48] on span "SaPa - Vân Đồn" at bounding box center [145, 43] width 197 height 15
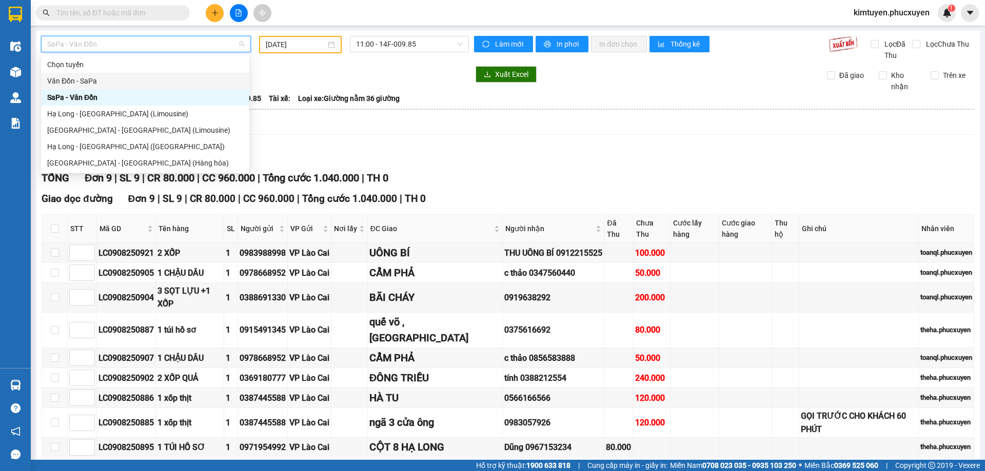
click at [105, 82] on div "Vân Đồn - SaPa" at bounding box center [145, 80] width 196 height 11
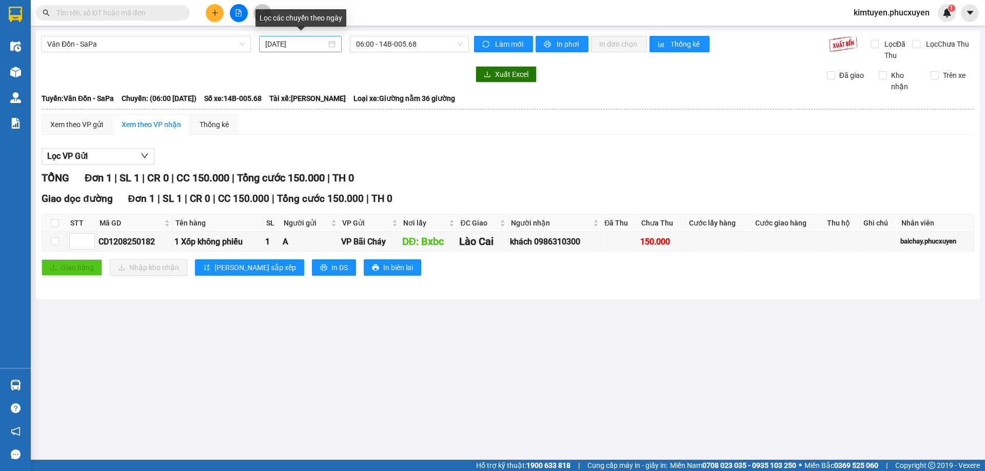
click at [333, 44] on div "[DATE]" at bounding box center [300, 43] width 70 height 11
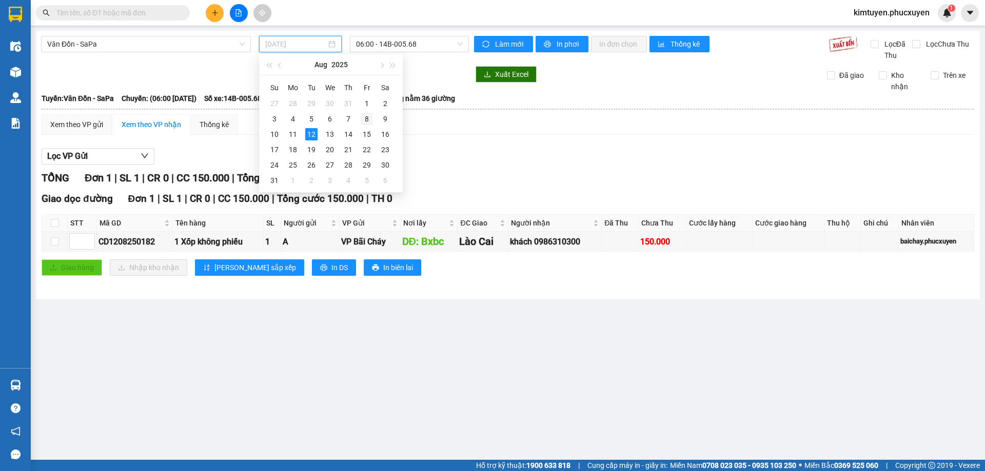
click at [366, 116] on div "8" at bounding box center [367, 119] width 12 height 12
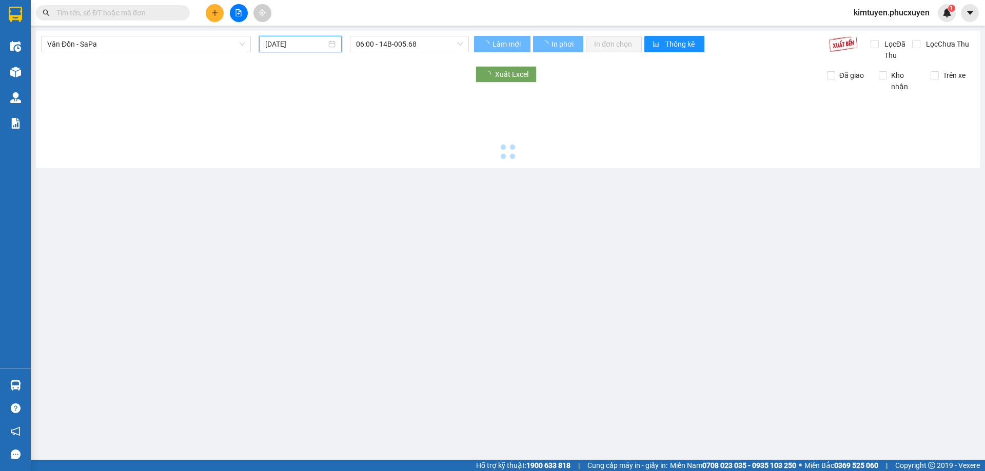
type input "[DATE]"
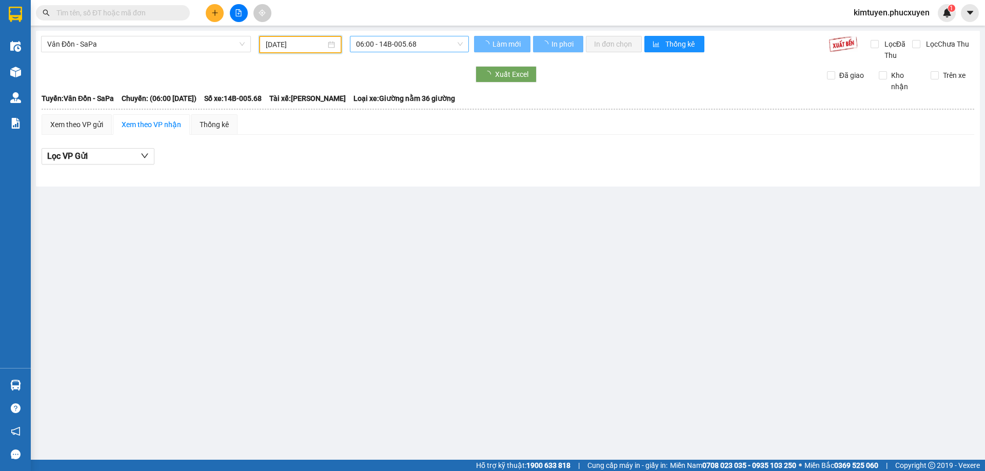
click at [428, 50] on span "06:00 - 14B-005.68" at bounding box center [409, 43] width 107 height 15
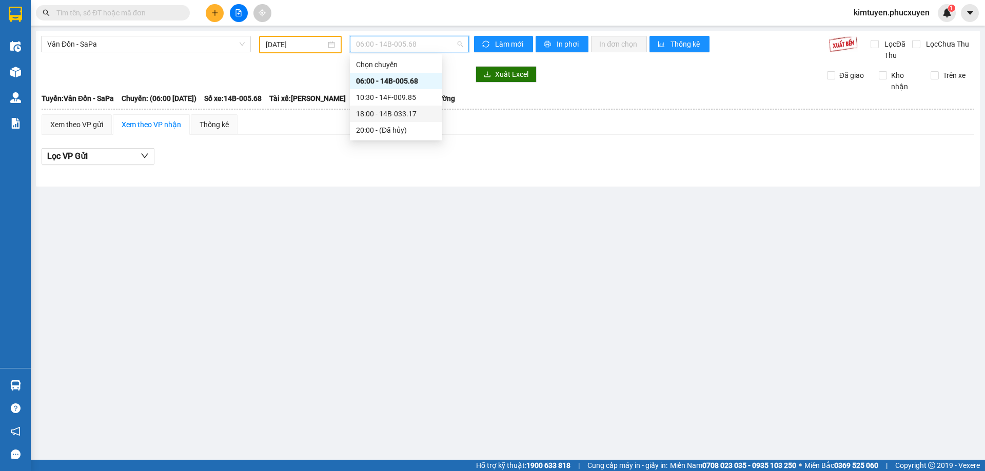
click at [412, 113] on div "18:00 - 14B-033.17" at bounding box center [396, 113] width 80 height 11
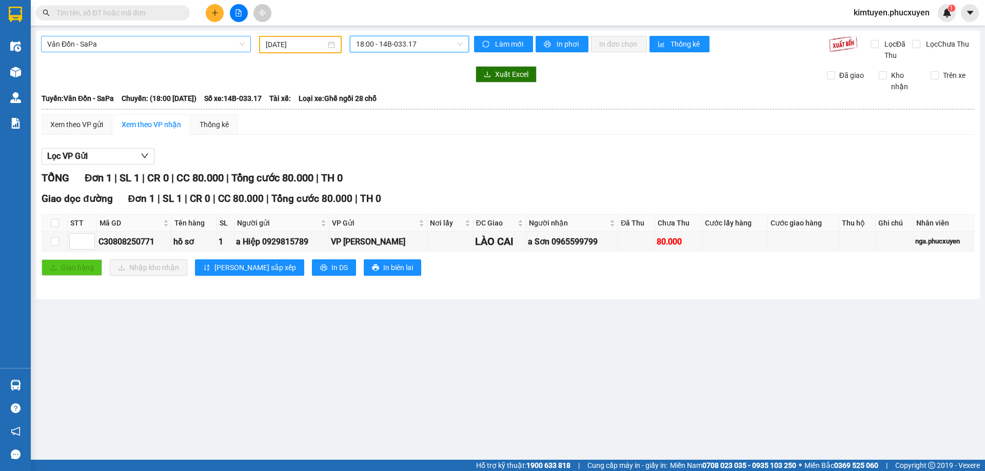
click at [96, 47] on span "Vân Đồn - SaPa" at bounding box center [145, 43] width 197 height 15
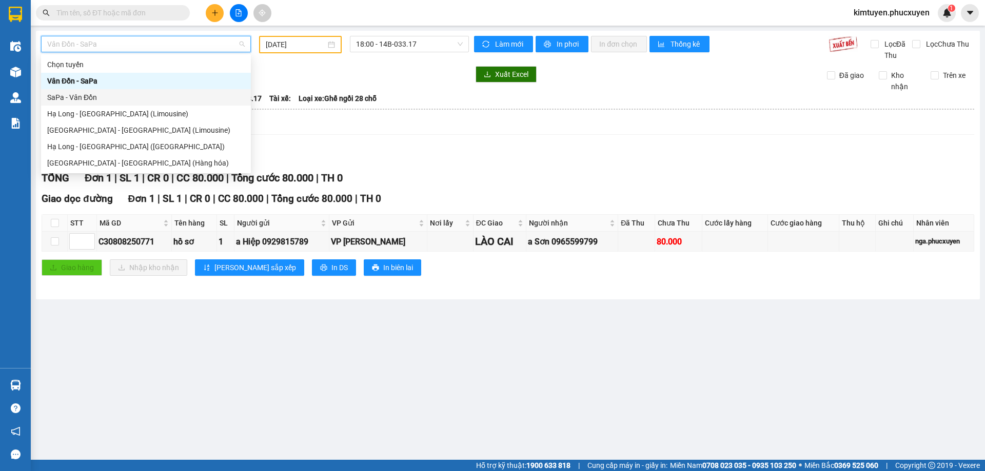
click at [90, 98] on div "SaPa - Vân Đồn" at bounding box center [145, 97] width 197 height 11
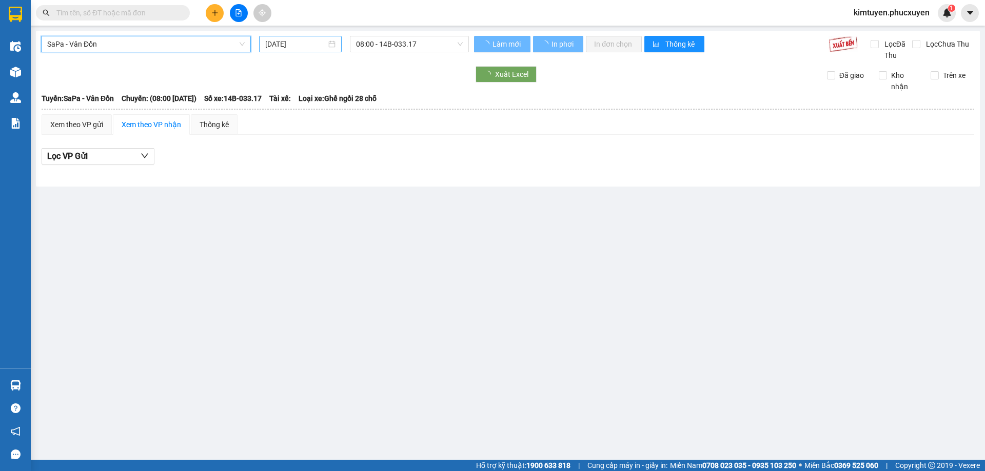
click at [333, 46] on div "[DATE]" at bounding box center [300, 43] width 70 height 11
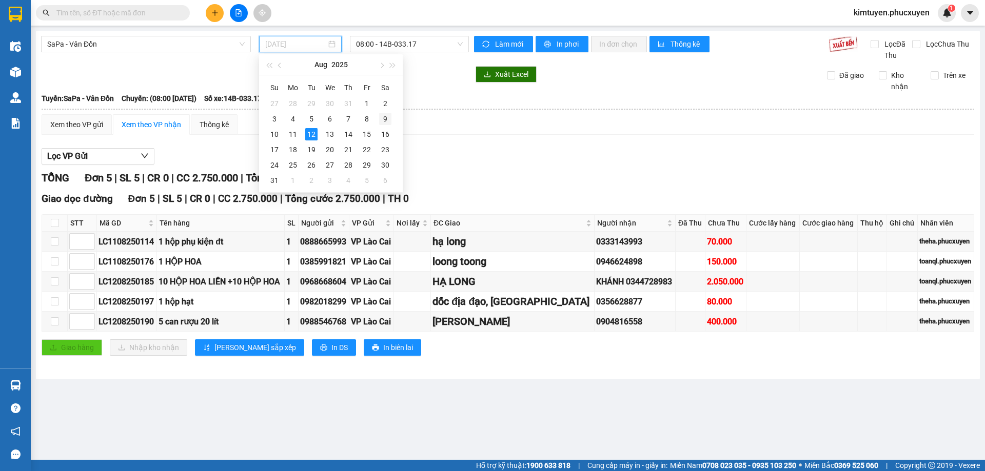
click at [385, 120] on div "9" at bounding box center [385, 119] width 12 height 12
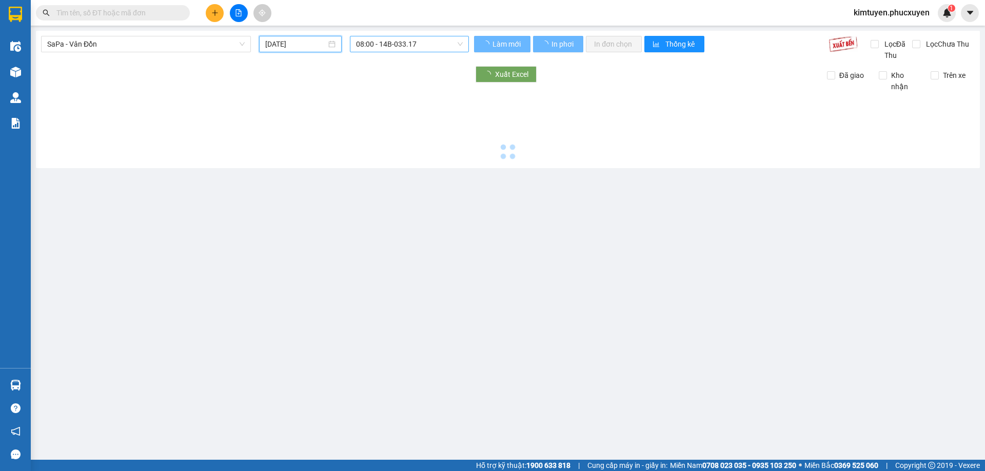
type input "[DATE]"
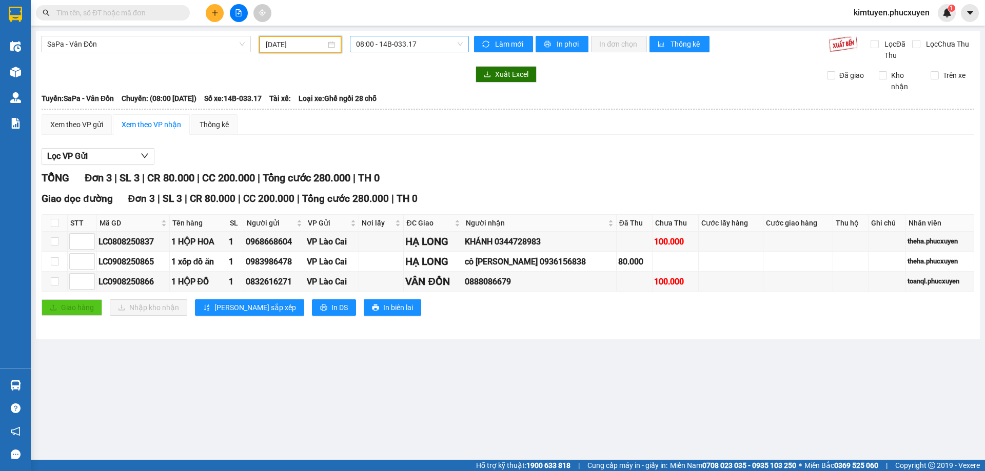
click at [424, 44] on span "08:00 - 14B-033.17" at bounding box center [409, 43] width 107 height 15
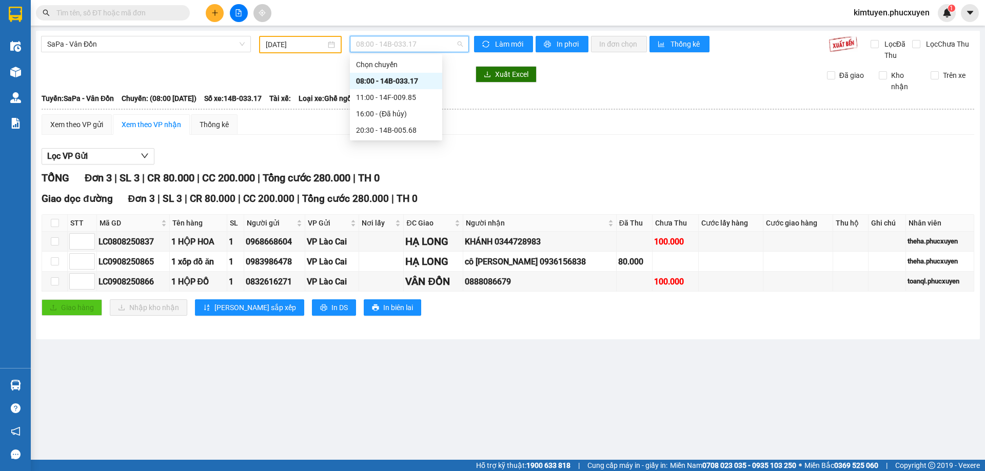
click at [414, 80] on div "08:00 - 14B-033.17" at bounding box center [396, 80] width 80 height 11
click at [123, 48] on span "SaPa - Vân Đồn" at bounding box center [145, 43] width 197 height 15
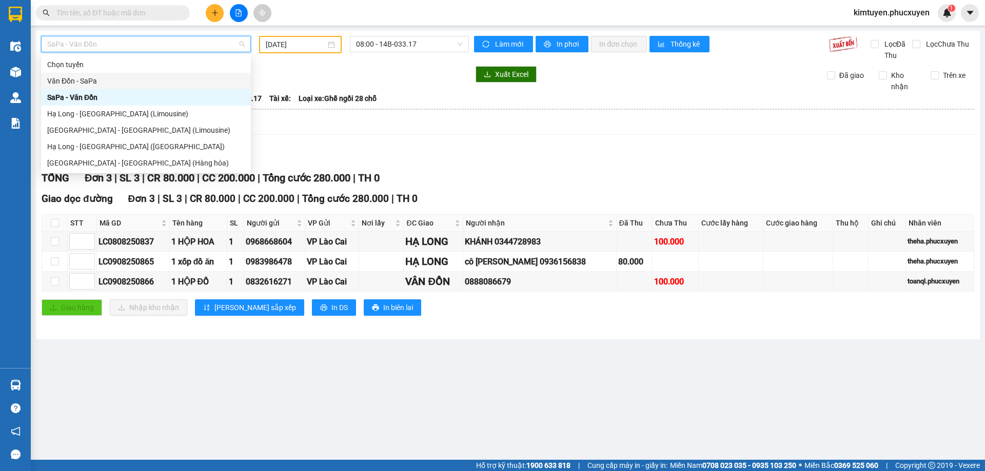
click at [105, 80] on div "Vân Đồn - SaPa" at bounding box center [145, 80] width 197 height 11
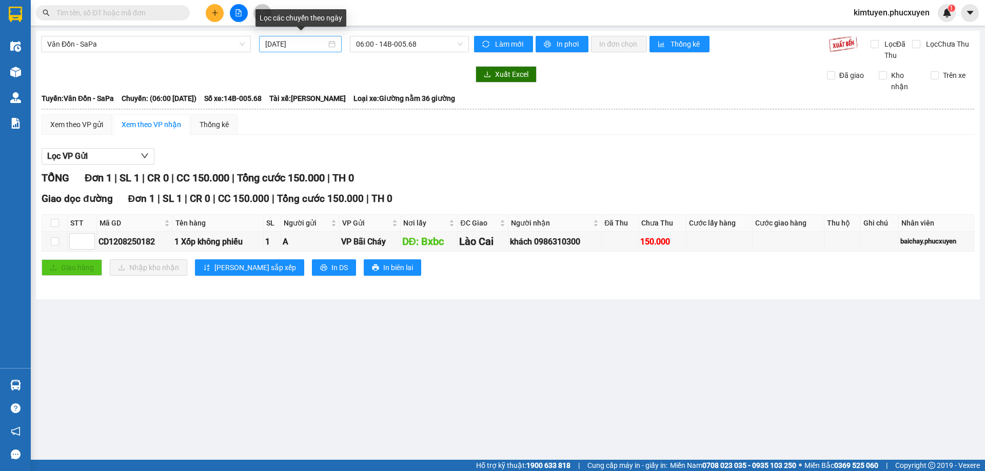
click at [331, 46] on div "[DATE]" at bounding box center [300, 43] width 70 height 11
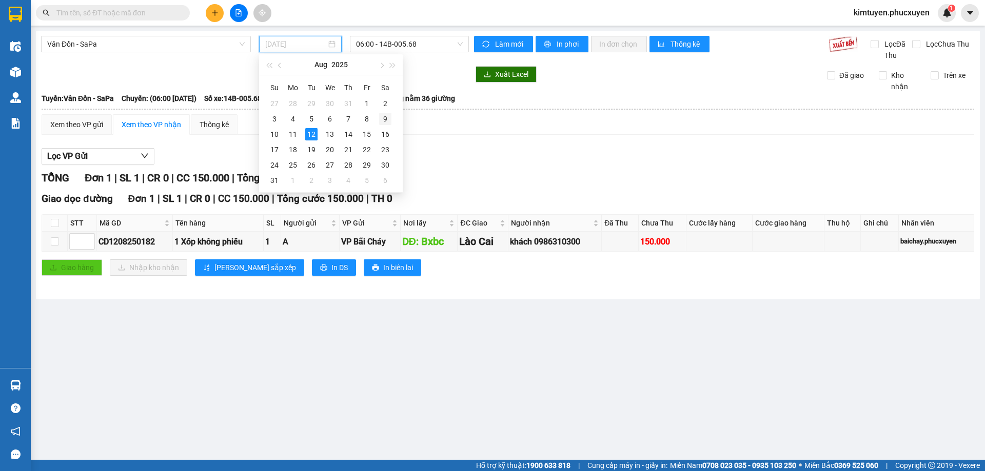
click at [382, 119] on div "9" at bounding box center [385, 119] width 12 height 12
type input "[DATE]"
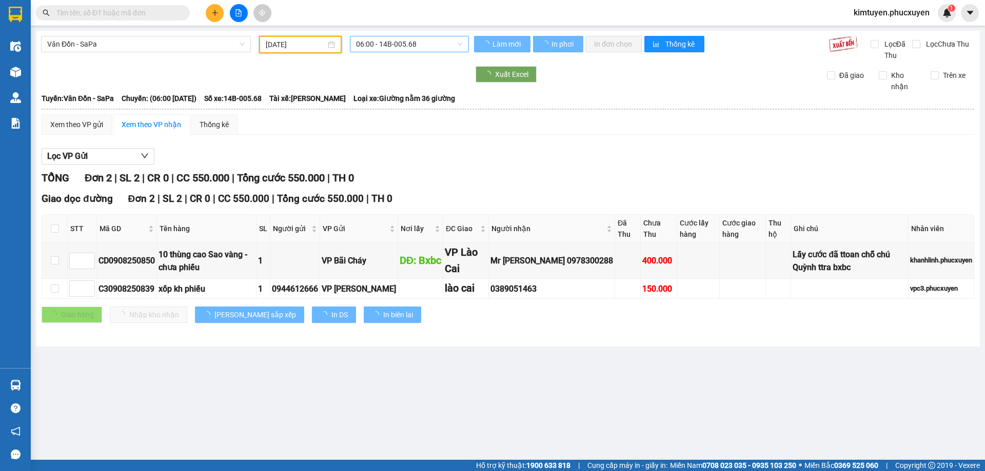
click at [416, 43] on span "06:00 - 14B-005.68" at bounding box center [409, 43] width 107 height 15
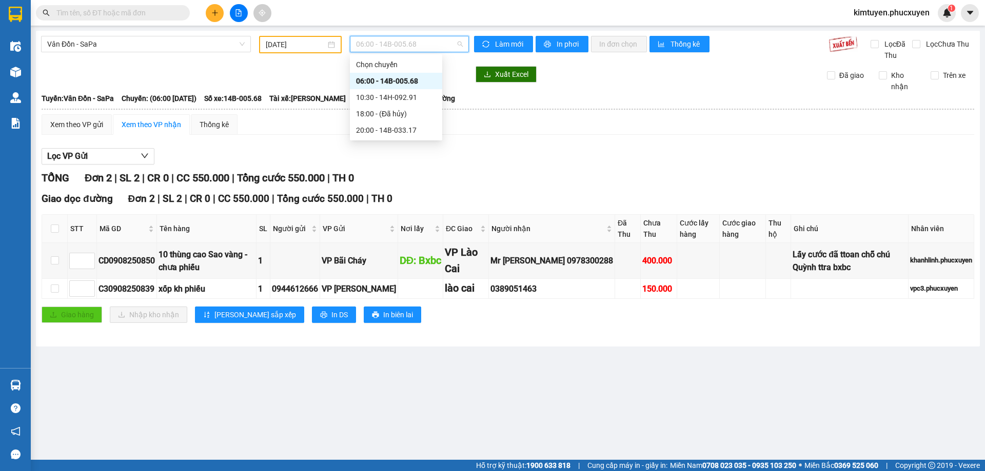
click at [410, 81] on div "06:00 - 14B-005.68" at bounding box center [396, 80] width 80 height 11
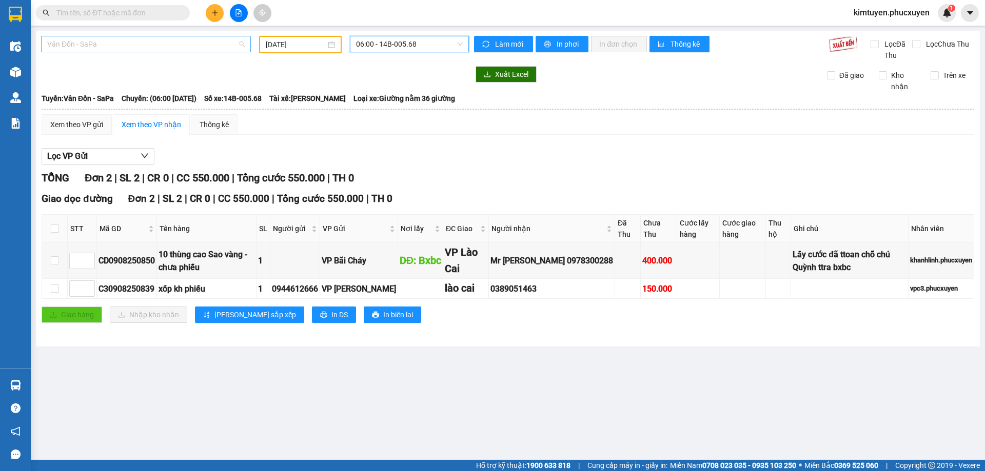
click at [108, 41] on span "Vân Đồn - SaPa" at bounding box center [145, 43] width 197 height 15
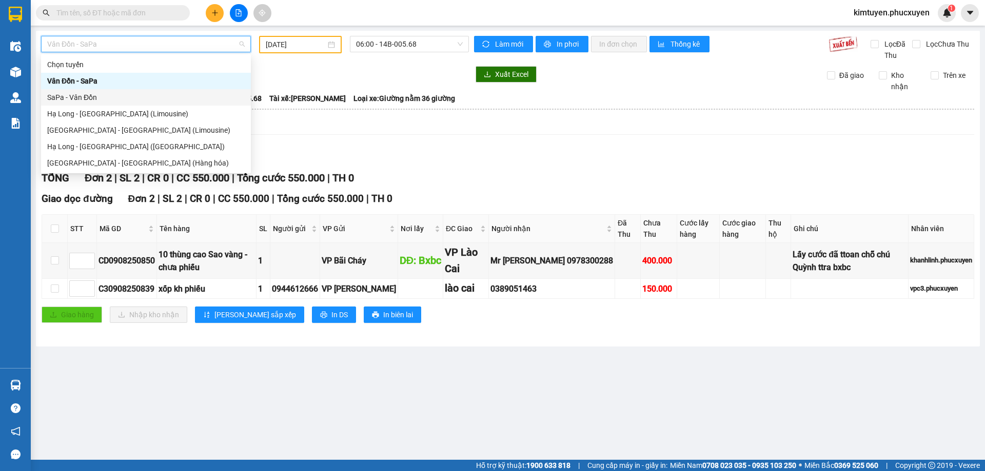
click at [109, 95] on div "SaPa - Vân Đồn" at bounding box center [145, 97] width 197 height 11
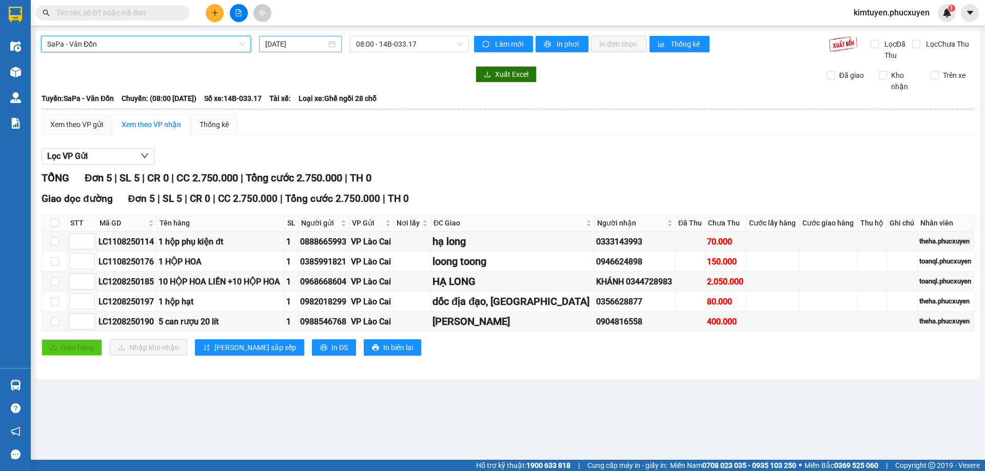
click at [331, 44] on div "[DATE]" at bounding box center [300, 43] width 70 height 11
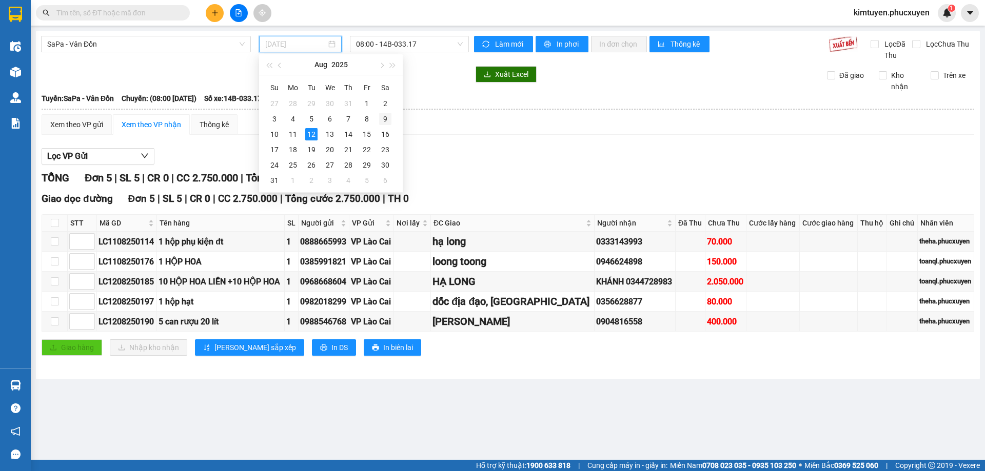
click at [380, 121] on div "9" at bounding box center [385, 119] width 12 height 12
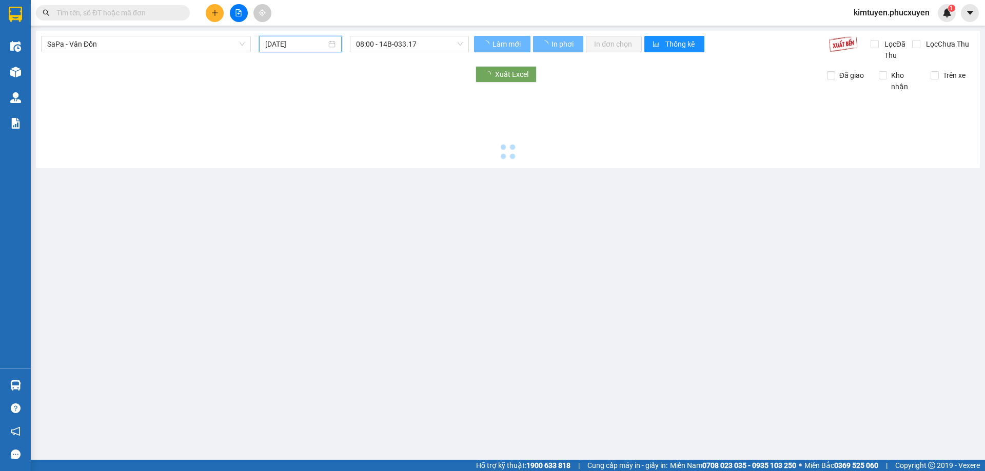
type input "[DATE]"
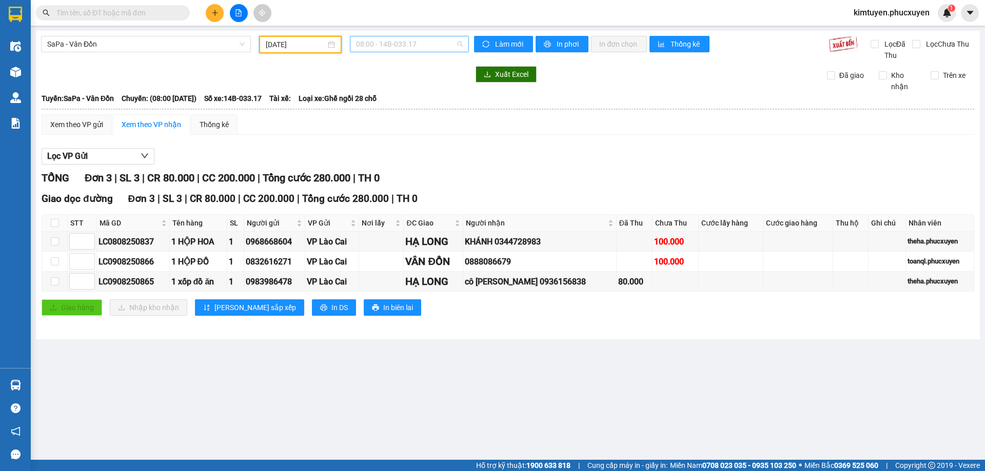
click at [418, 47] on span "08:00 - 14B-033.17" at bounding box center [409, 43] width 107 height 15
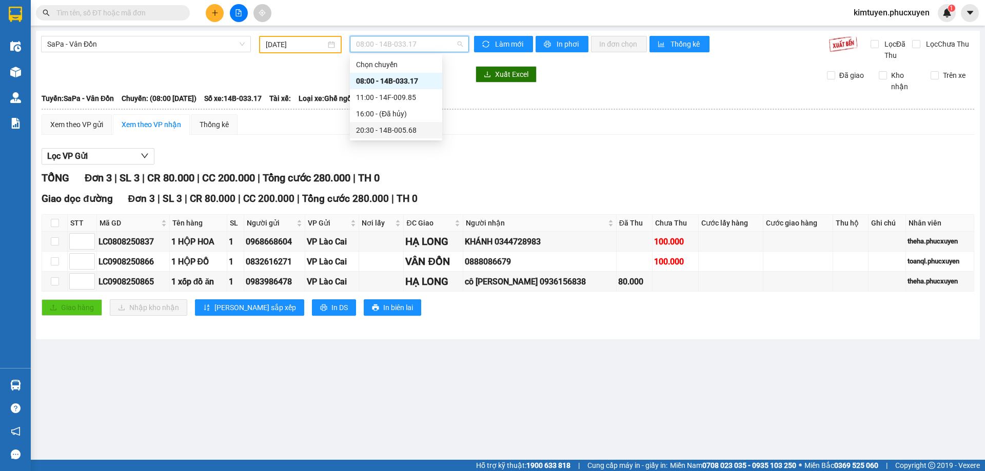
click at [405, 127] on div "20:30 - 14B-005.68" at bounding box center [396, 130] width 80 height 11
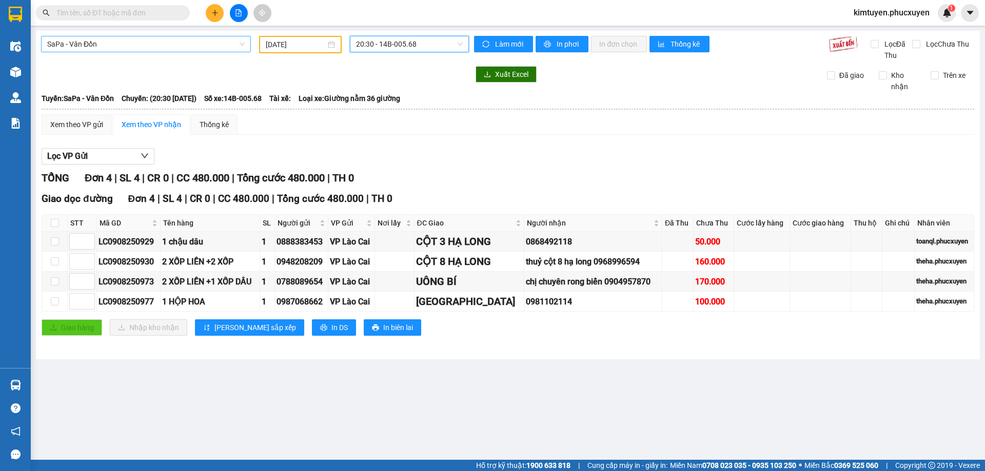
click at [138, 42] on span "SaPa - Vân Đồn" at bounding box center [145, 43] width 197 height 15
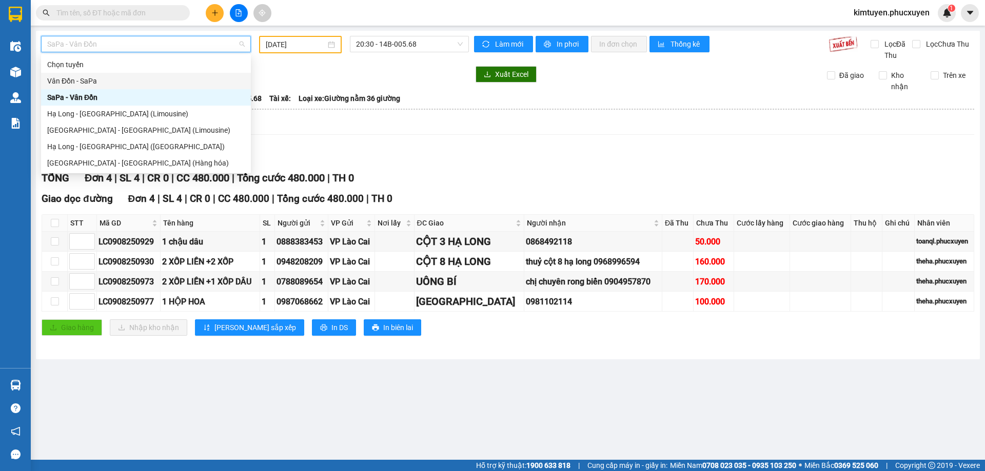
click at [107, 81] on div "Vân Đồn - SaPa" at bounding box center [145, 80] width 197 height 11
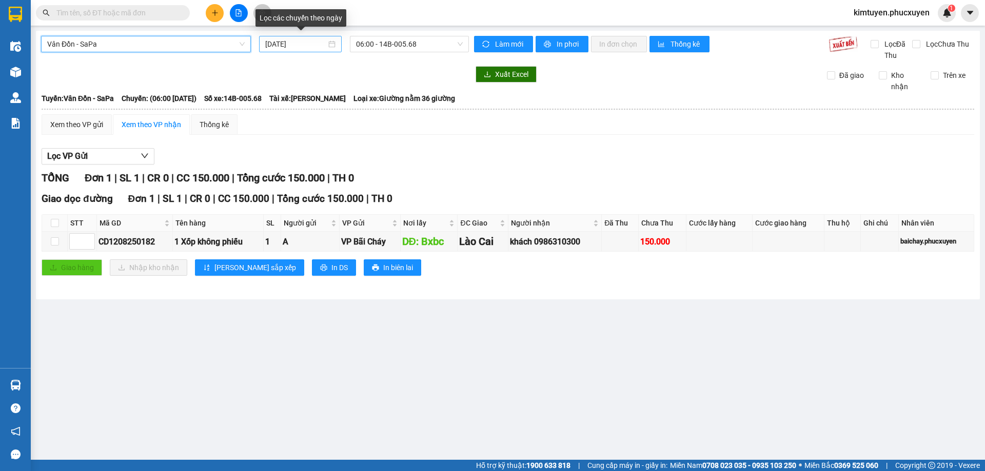
click at [330, 45] on div "[DATE]" at bounding box center [300, 43] width 70 height 11
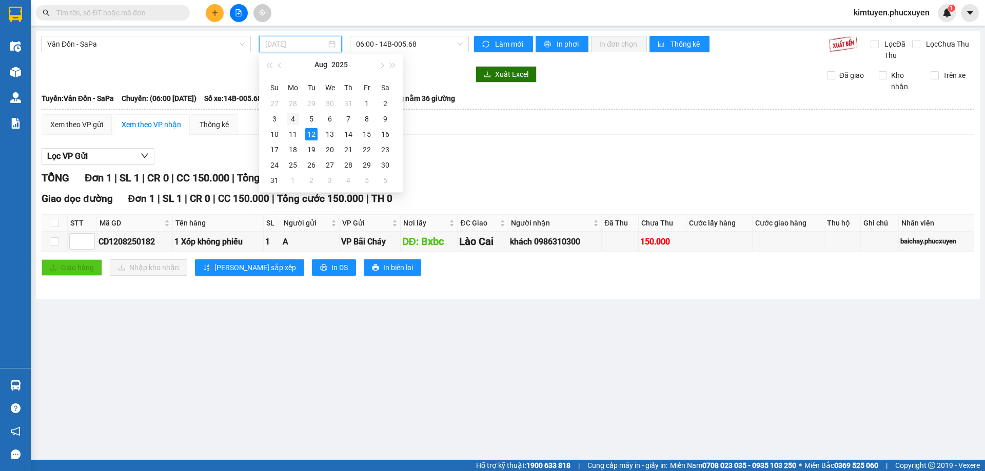
click at [297, 118] on div "4" at bounding box center [293, 119] width 12 height 12
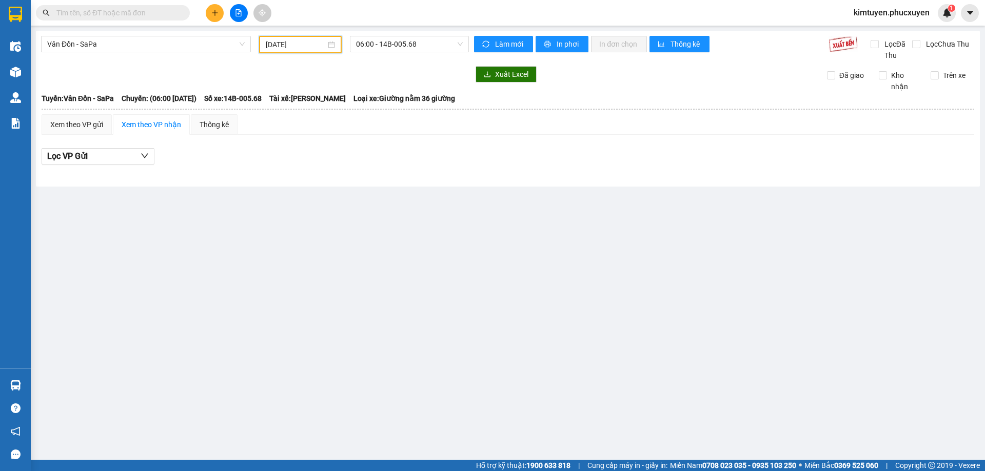
click at [301, 43] on input "[DATE]" at bounding box center [296, 44] width 60 height 11
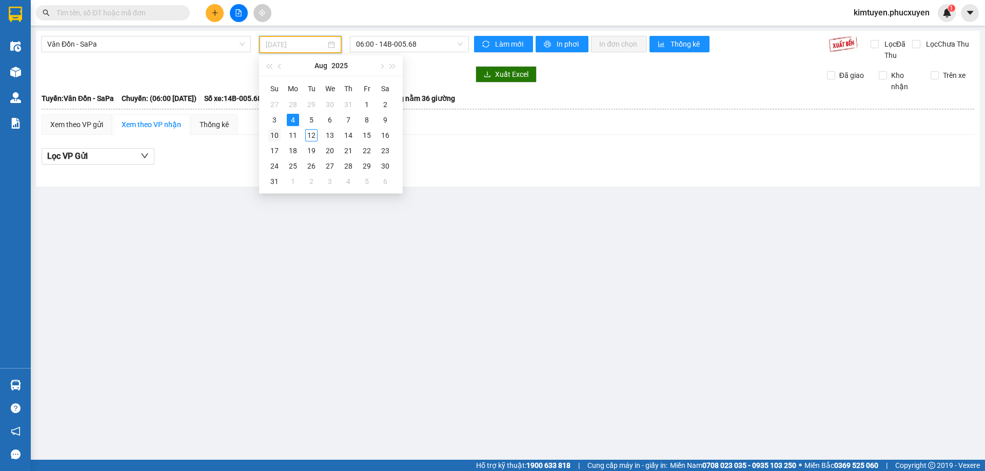
click at [270, 136] on div "10" at bounding box center [274, 135] width 12 height 12
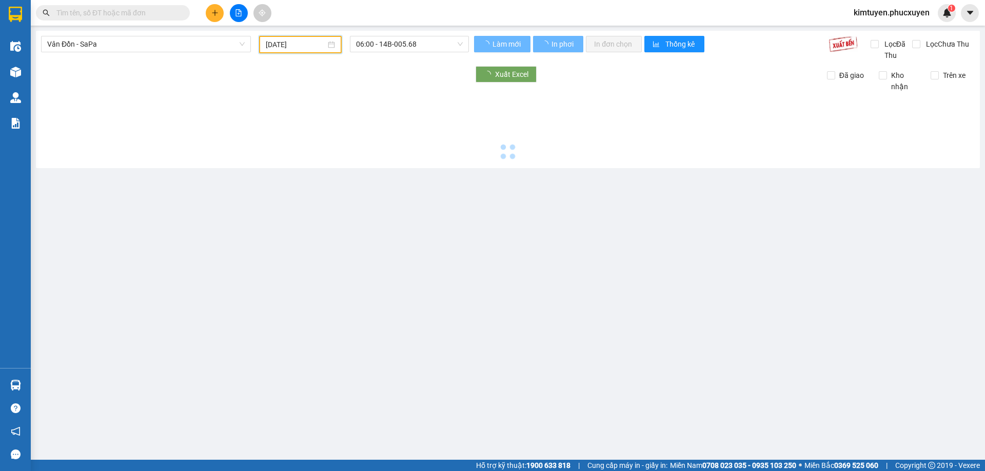
type input "[DATE]"
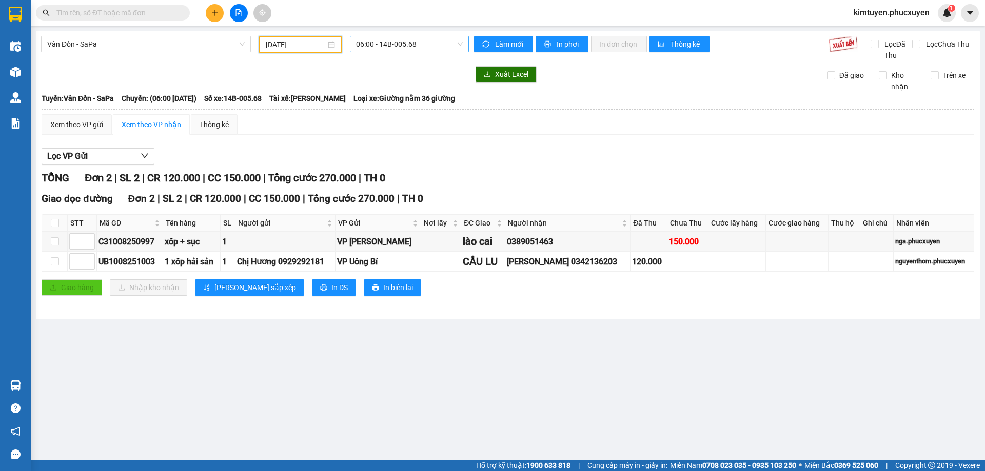
click at [407, 44] on span "06:00 - 14B-005.68" at bounding box center [409, 43] width 107 height 15
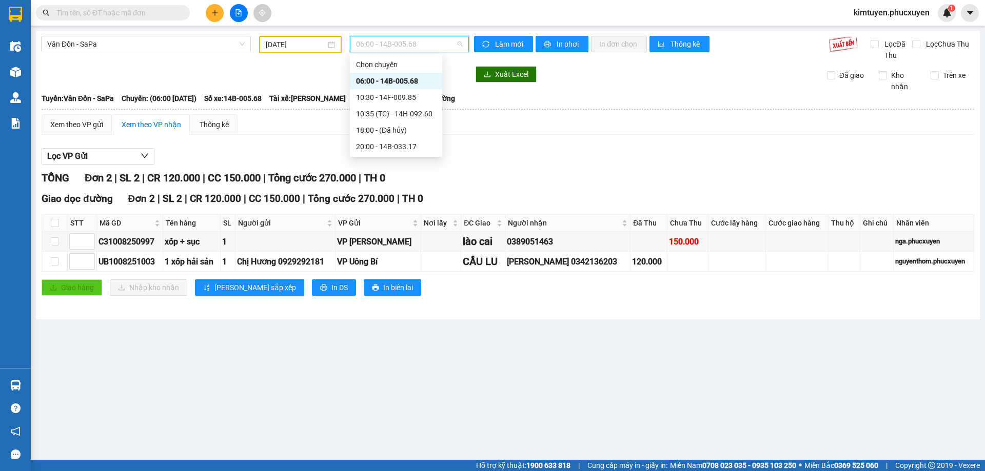
click at [402, 81] on div "06:00 - 14B-005.68" at bounding box center [396, 80] width 80 height 11
click at [408, 47] on span "06:00 - 14B-005.68" at bounding box center [409, 43] width 107 height 15
click at [412, 98] on div "10:30 - 14F-009.85" at bounding box center [396, 97] width 80 height 11
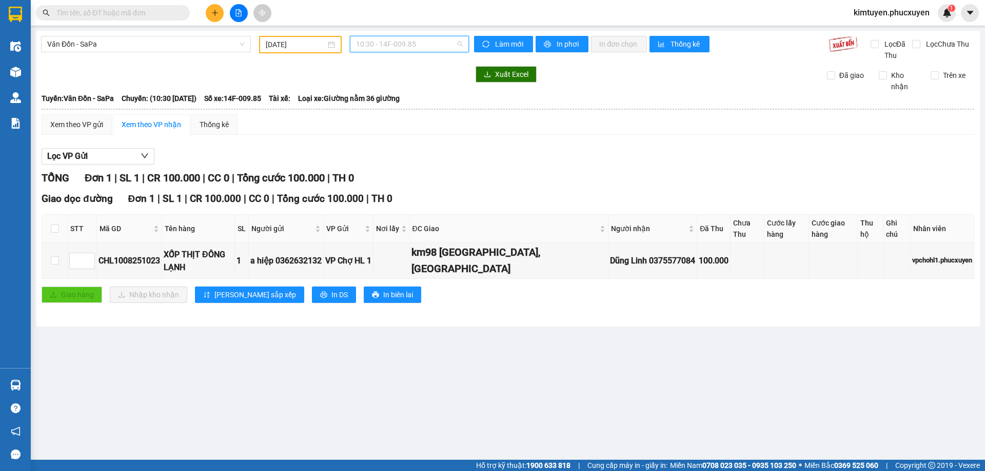
click at [418, 41] on span "10:30 - 14F-009.85" at bounding box center [409, 43] width 107 height 15
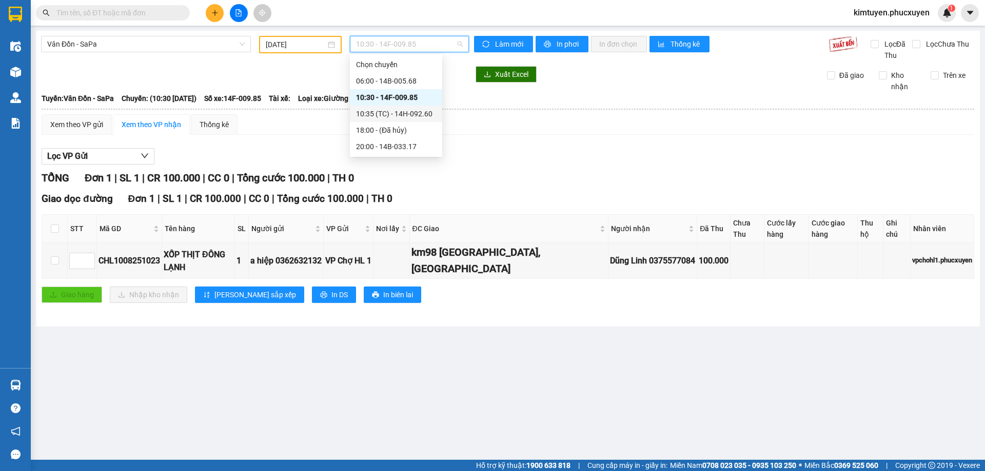
click at [422, 115] on div "10:35 (TC) - 14H-092.60" at bounding box center [396, 113] width 80 height 11
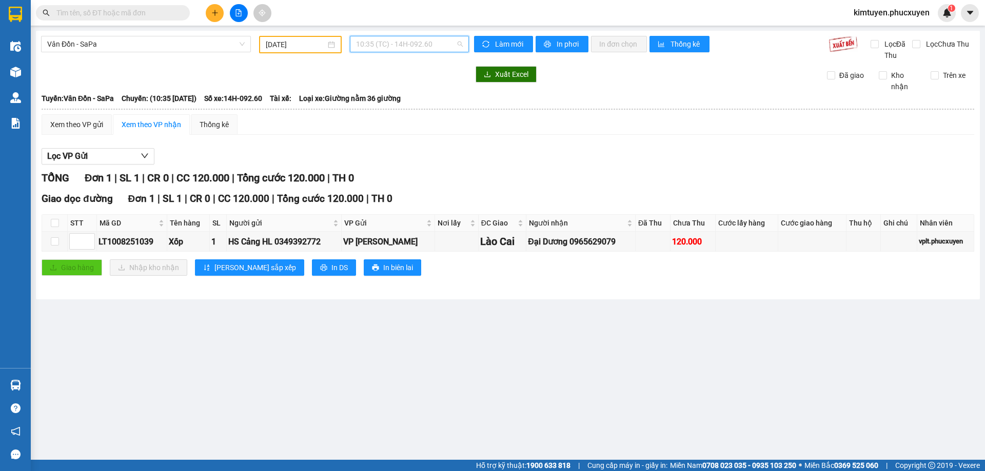
click at [397, 42] on span "10:35 (TC) - 14H-092.60" at bounding box center [409, 43] width 107 height 15
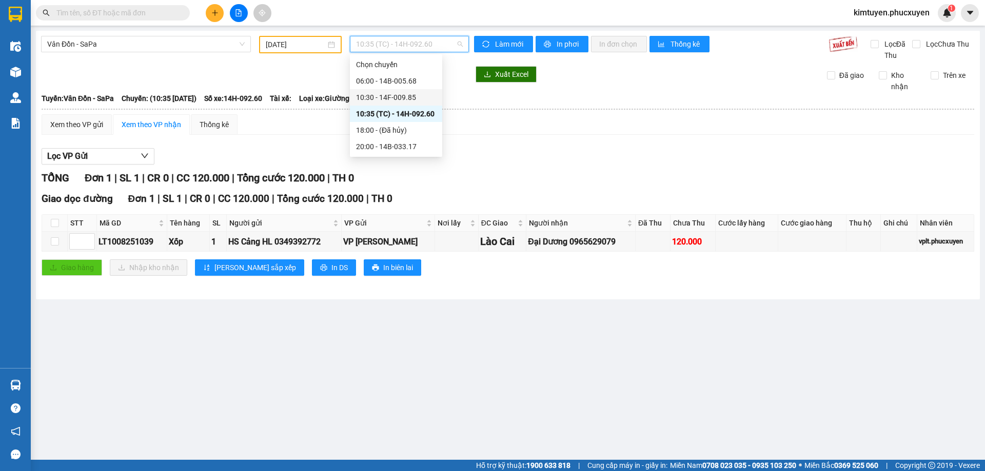
click at [408, 93] on div "10:30 - 14F-009.85" at bounding box center [396, 97] width 80 height 11
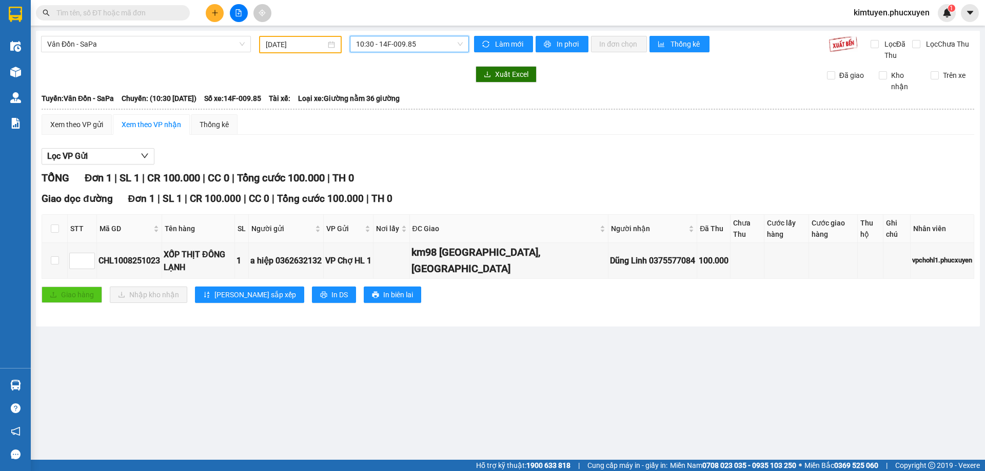
click at [382, 41] on span "10:30 - 14F-009.85" at bounding box center [409, 43] width 107 height 15
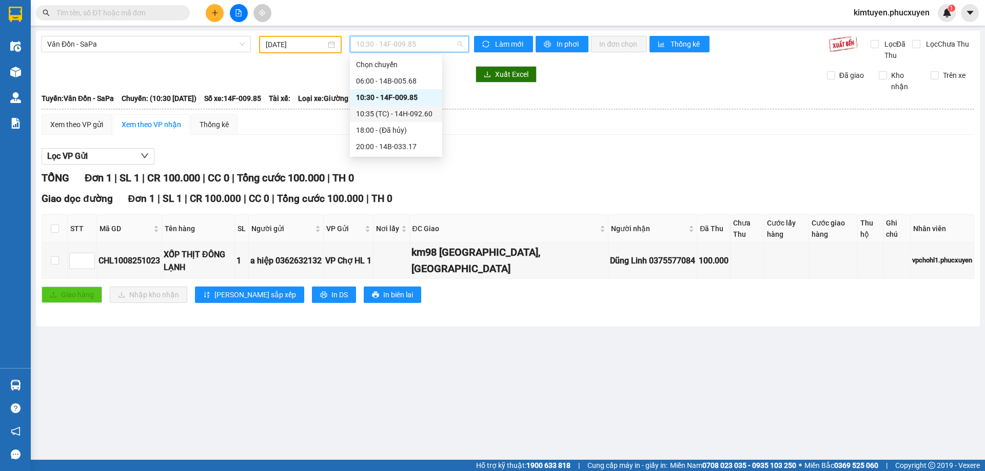
click at [397, 109] on div "10:35 (TC) - 14H-092.60" at bounding box center [396, 113] width 80 height 11
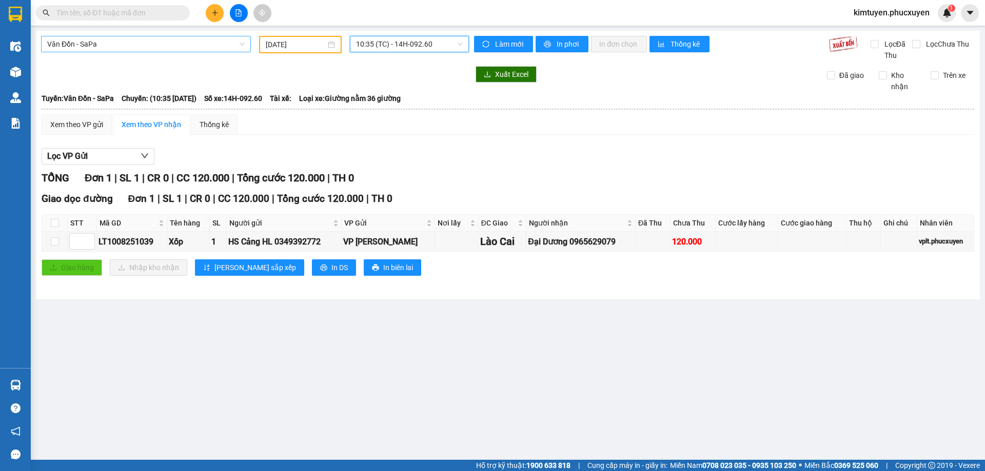
click at [136, 46] on span "Vân Đồn - SaPa" at bounding box center [145, 43] width 197 height 15
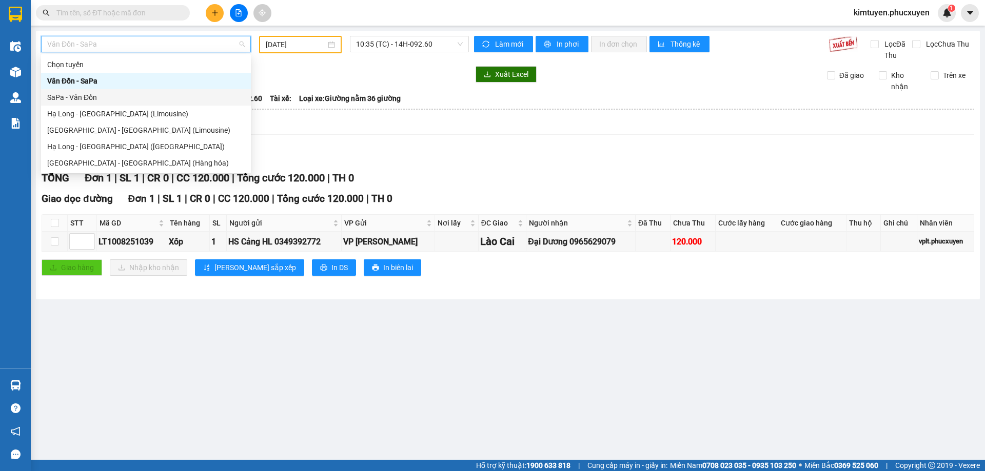
click at [91, 95] on div "SaPa - Vân Đồn" at bounding box center [145, 97] width 197 height 11
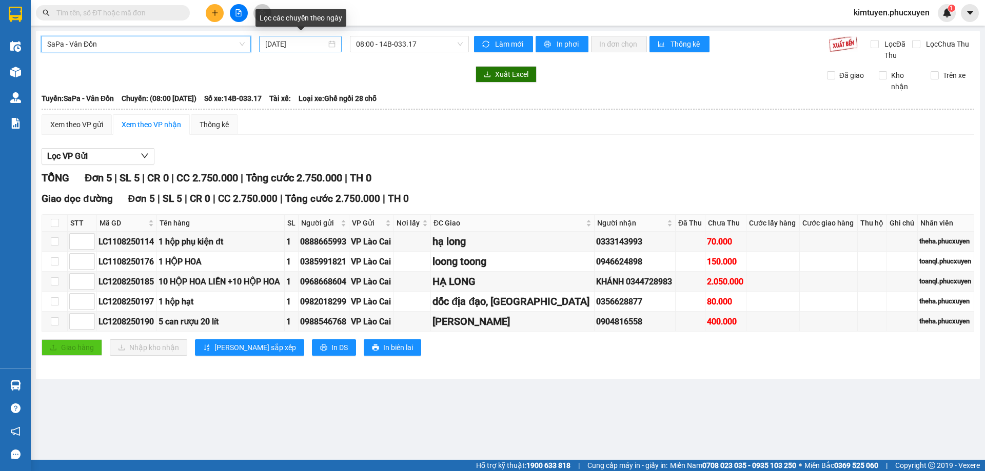
click at [333, 46] on div "[DATE]" at bounding box center [300, 43] width 70 height 11
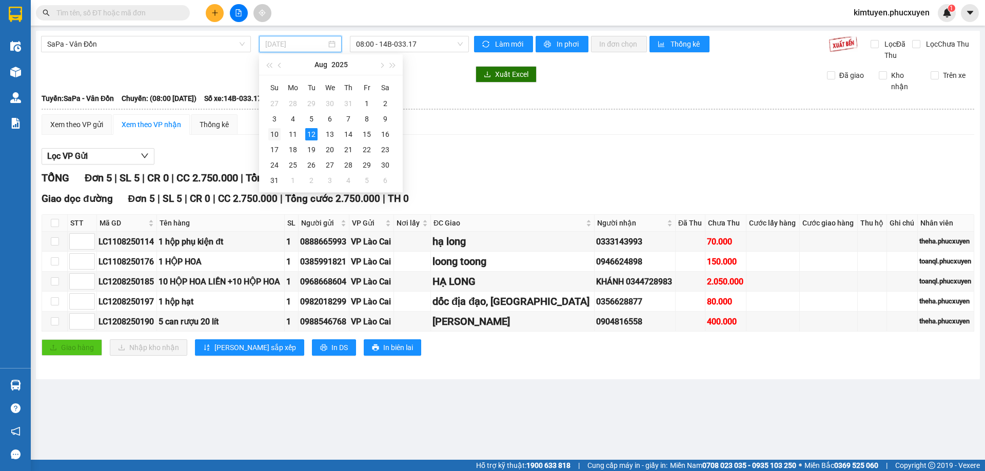
click at [277, 135] on div "10" at bounding box center [274, 134] width 12 height 12
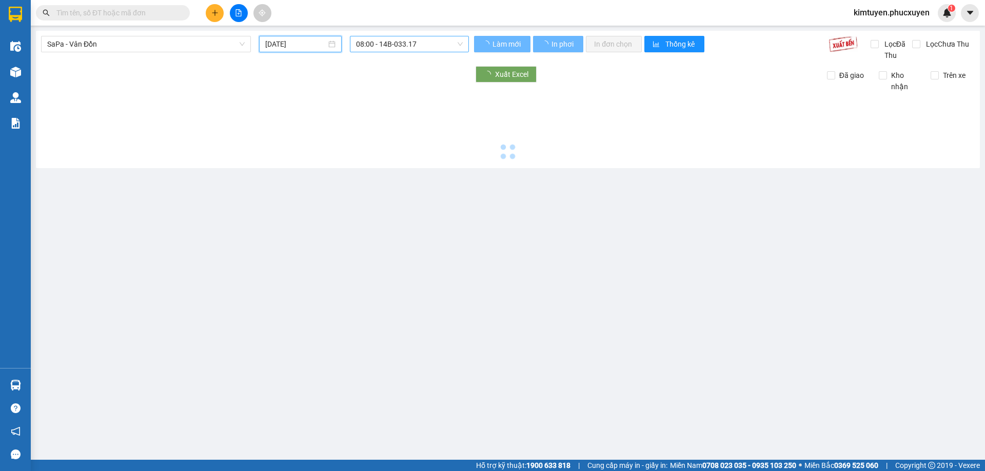
type input "[DATE]"
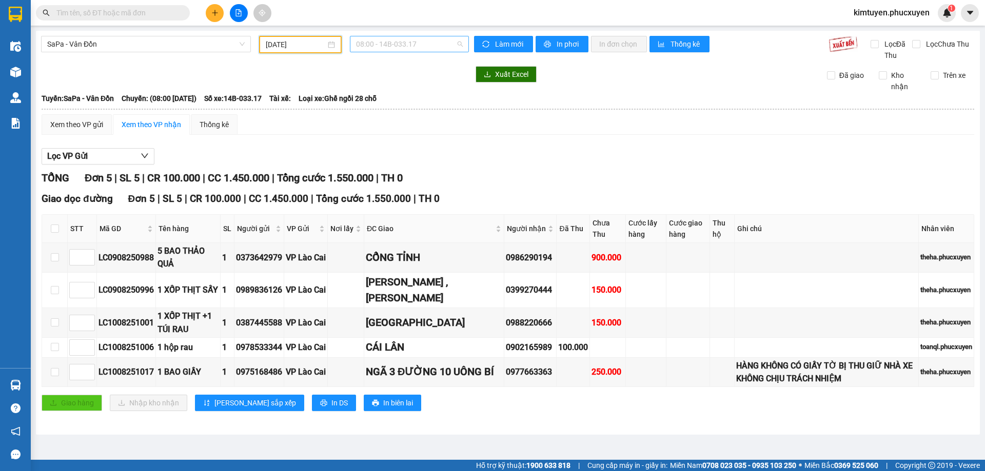
click at [404, 46] on span "08:00 - 14B-033.17" at bounding box center [409, 43] width 107 height 15
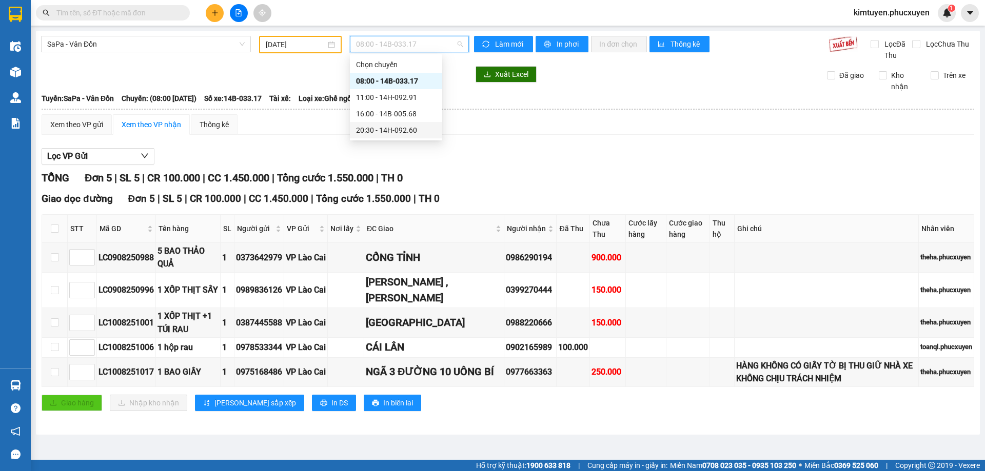
drag, startPoint x: 407, startPoint y: 130, endPoint x: 104, endPoint y: 6, distance: 327.6
click at [407, 129] on div "20:30 - 14H-092.60" at bounding box center [396, 130] width 80 height 11
